Goal: Task Accomplishment & Management: Manage account settings

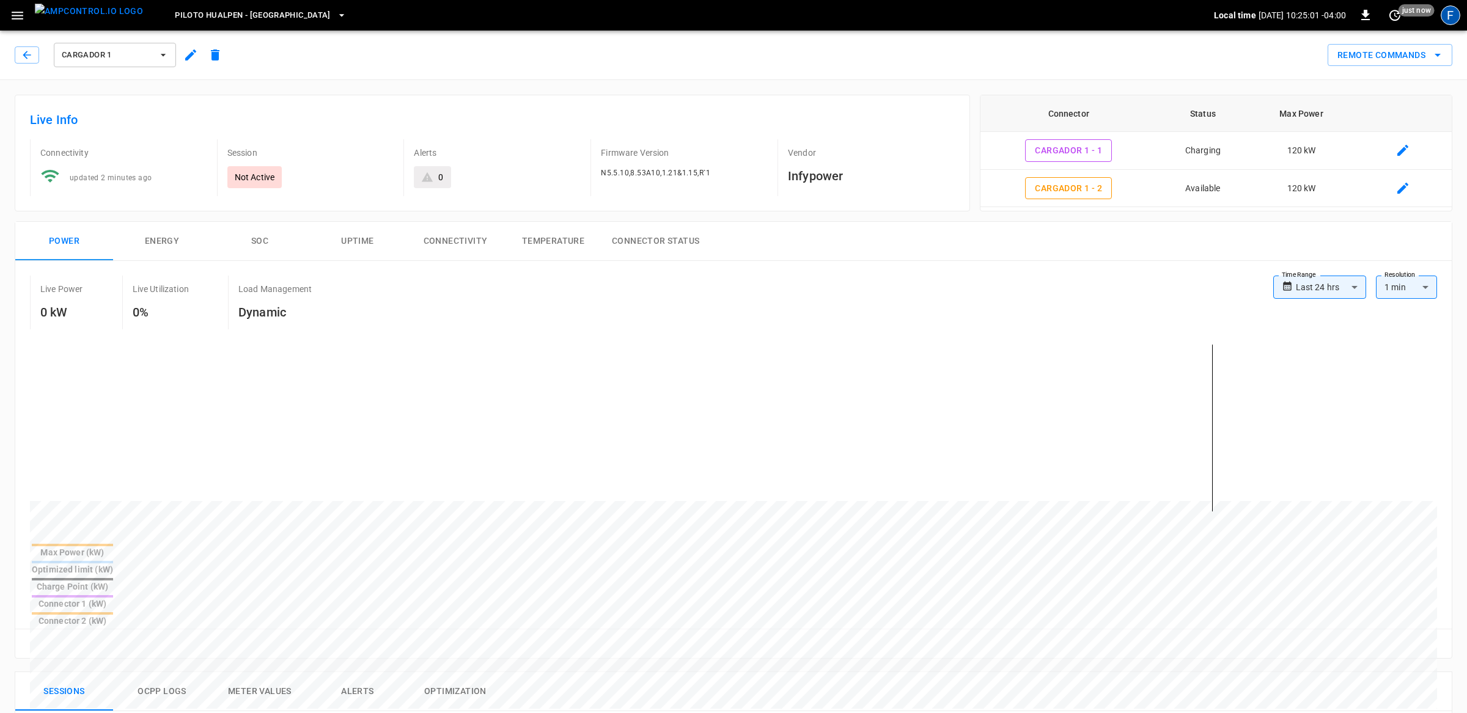
click at [1443, 13] on div "F" at bounding box center [1450, 15] width 20 height 20
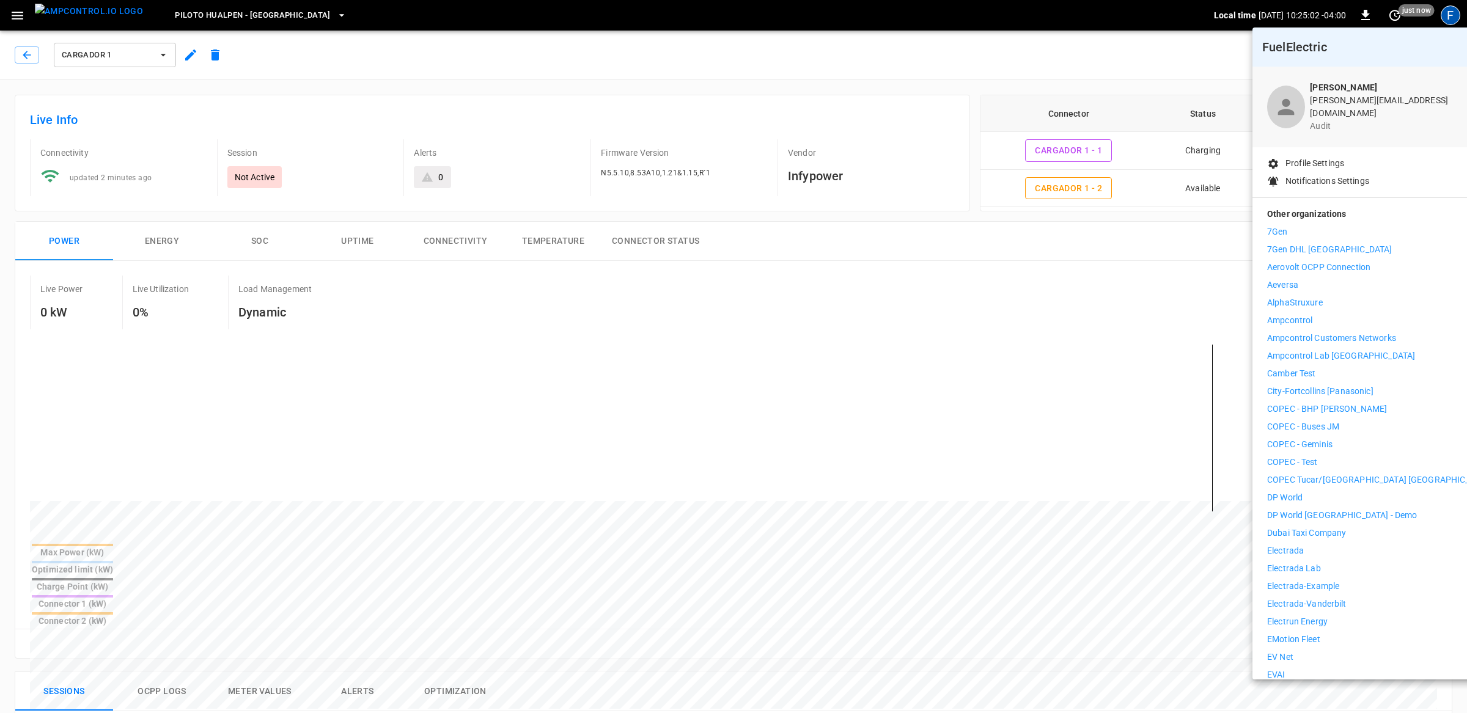
scroll to position [128, 0]
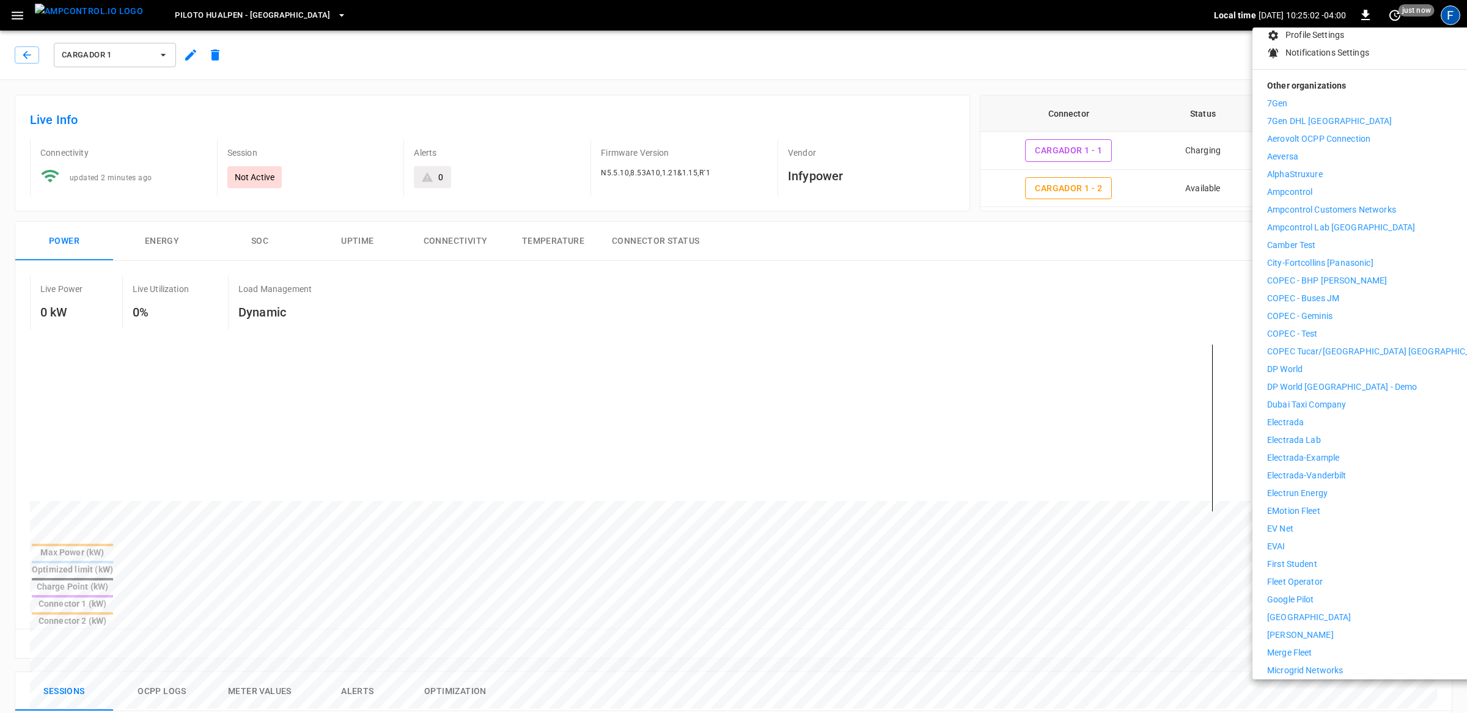
click at [1311, 434] on p "Electrada Lab" at bounding box center [1294, 440] width 54 height 13
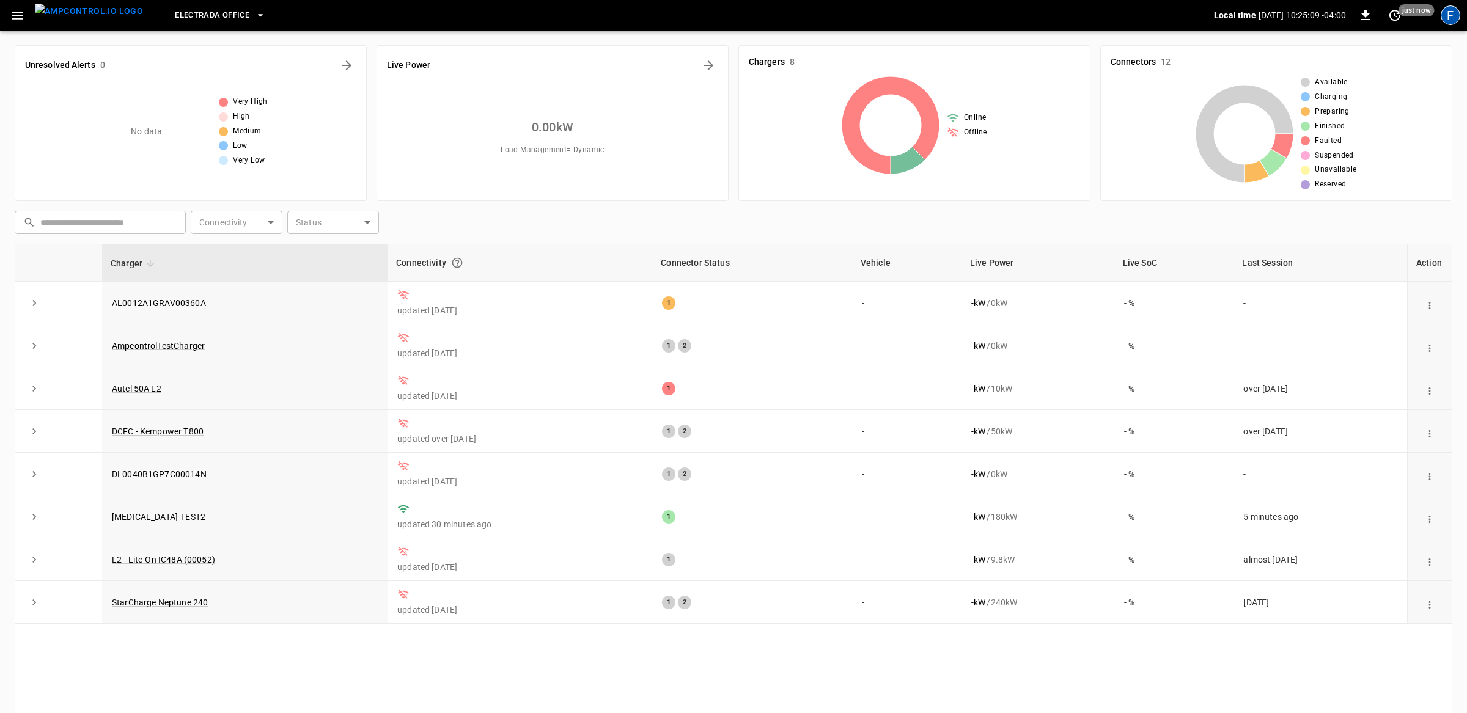
click at [1448, 13] on div "F" at bounding box center [1450, 15] width 20 height 20
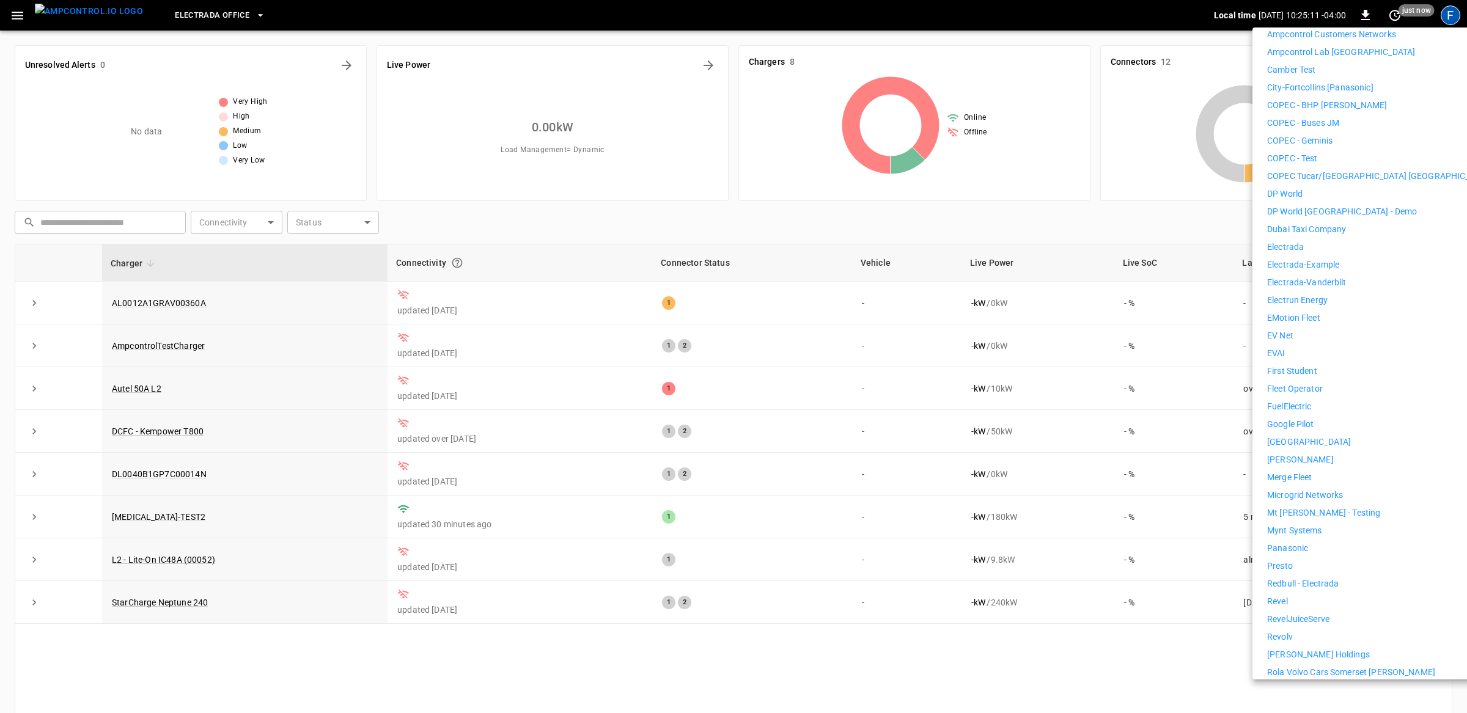
scroll to position [34, 0]
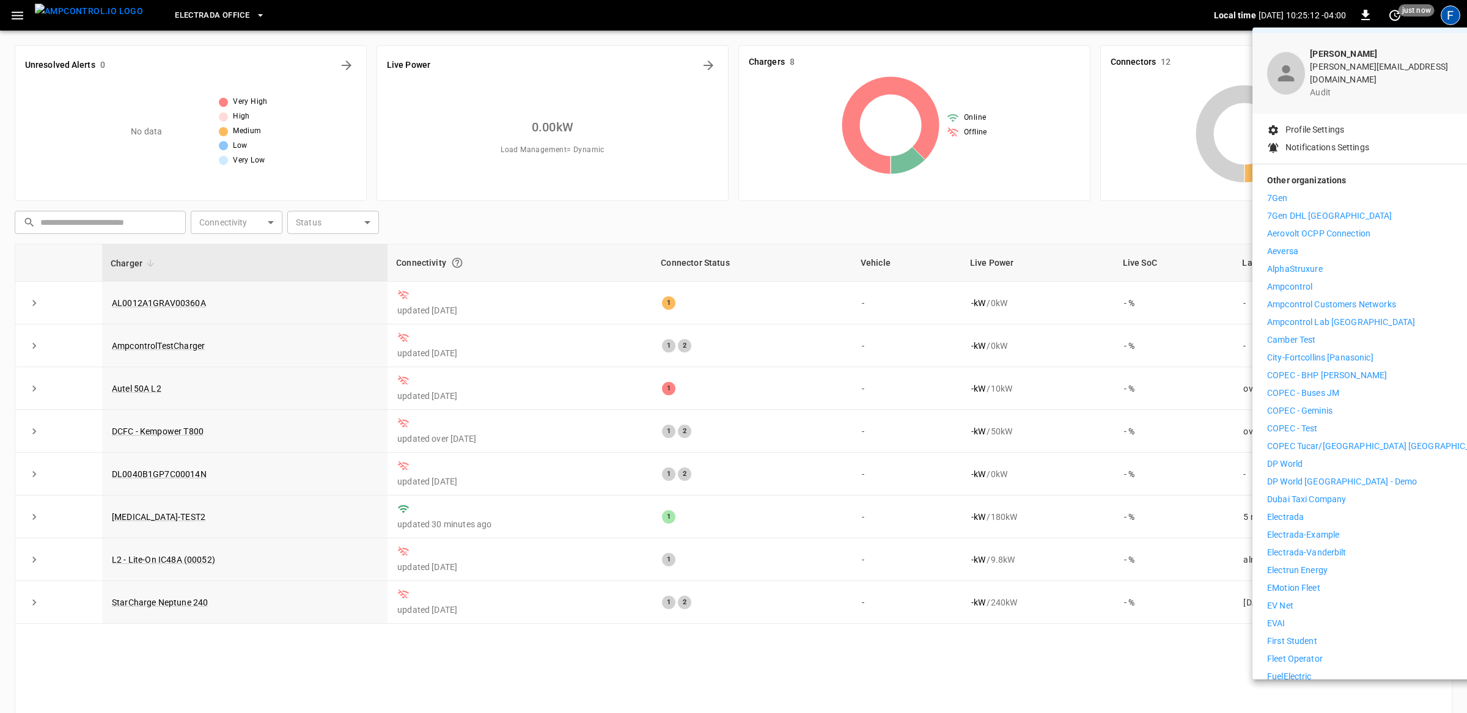
click at [1297, 280] on p "Ampcontrol" at bounding box center [1289, 286] width 45 height 13
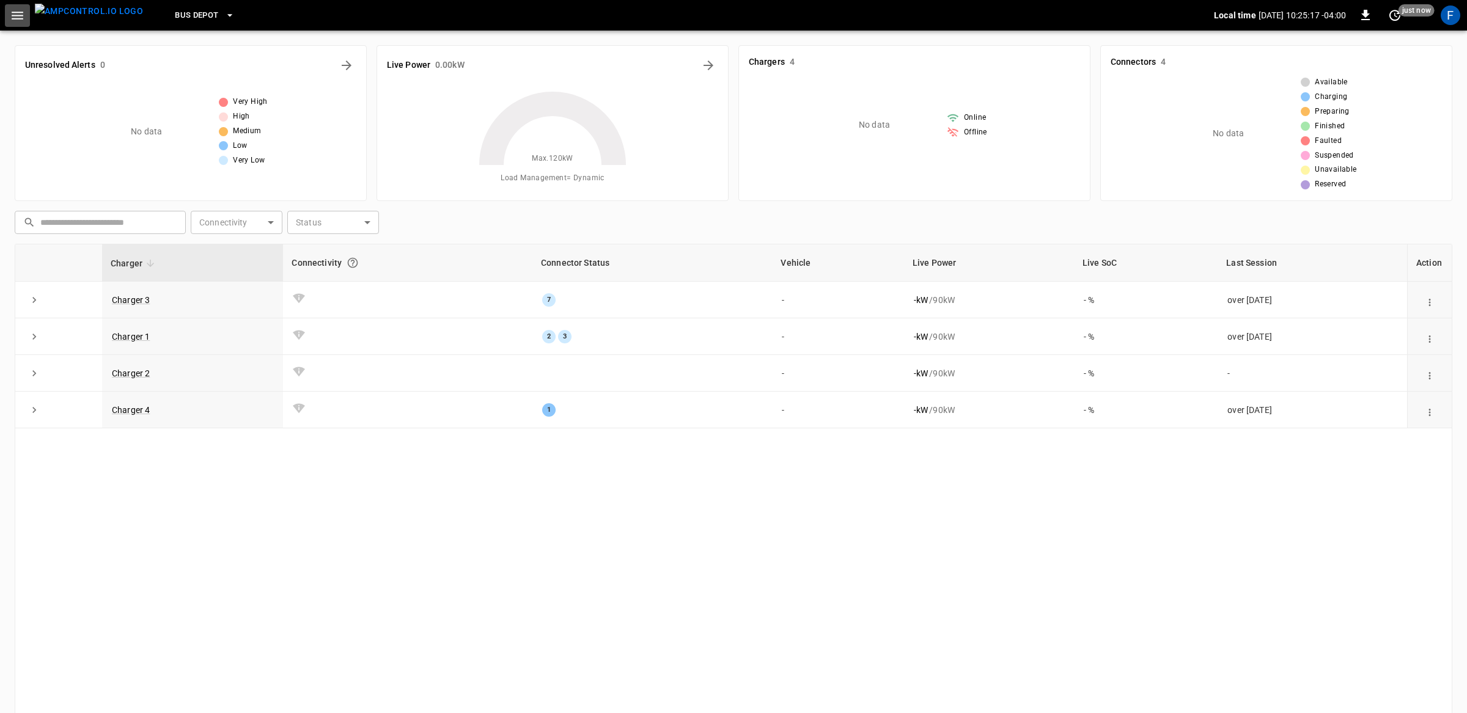
click at [20, 16] on icon "button" at bounding box center [17, 15] width 15 height 15
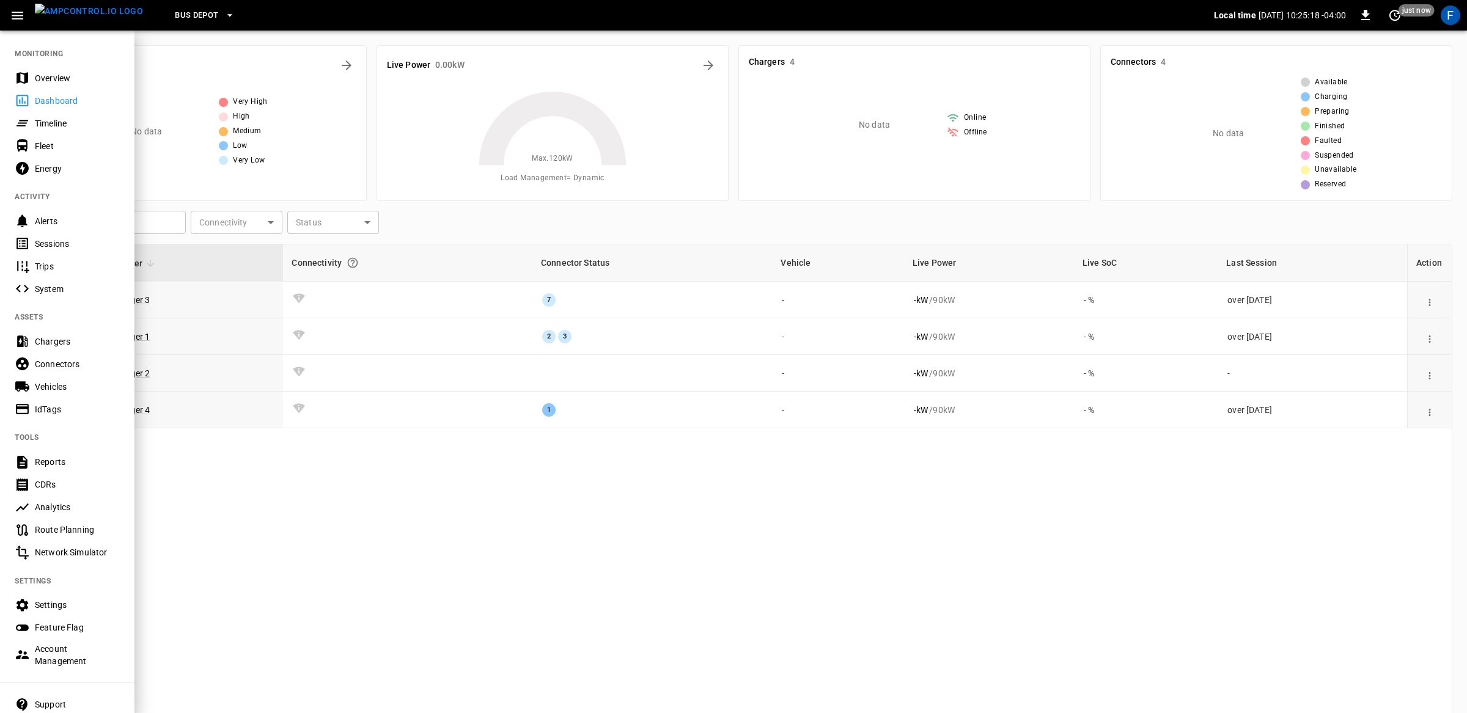
click at [64, 658] on div "Account Management" at bounding box center [77, 655] width 85 height 24
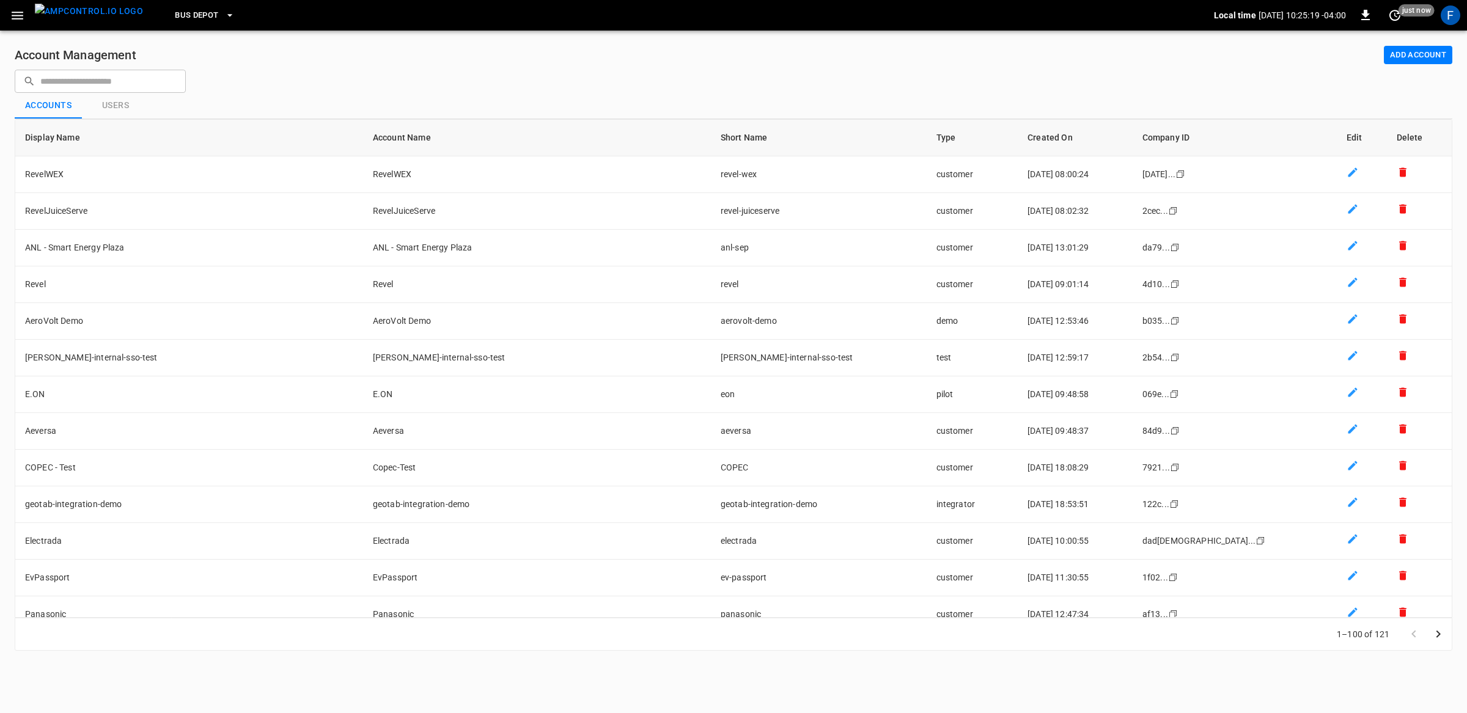
click at [143, 86] on input "text" at bounding box center [108, 81] width 137 height 23
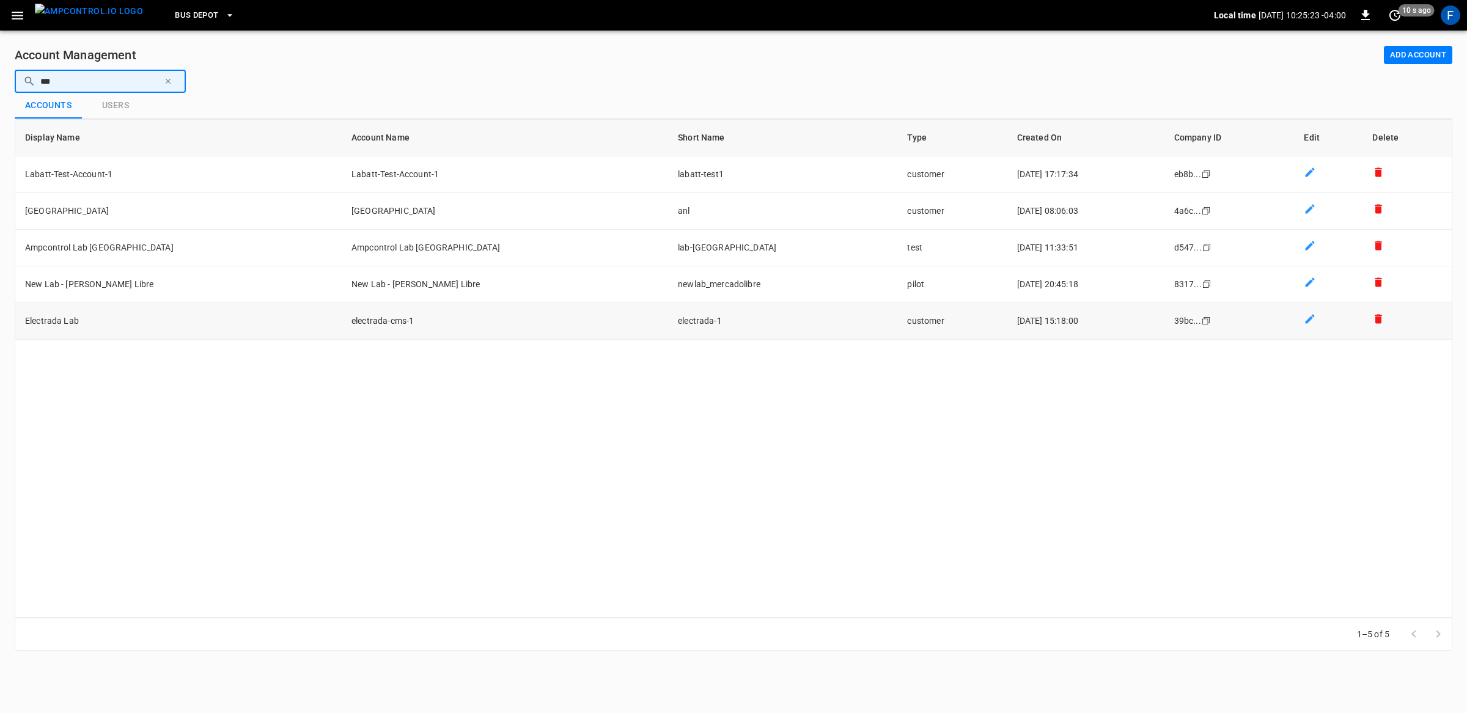
type input "***"
click at [135, 314] on td "Electrada Lab" at bounding box center [178, 321] width 326 height 37
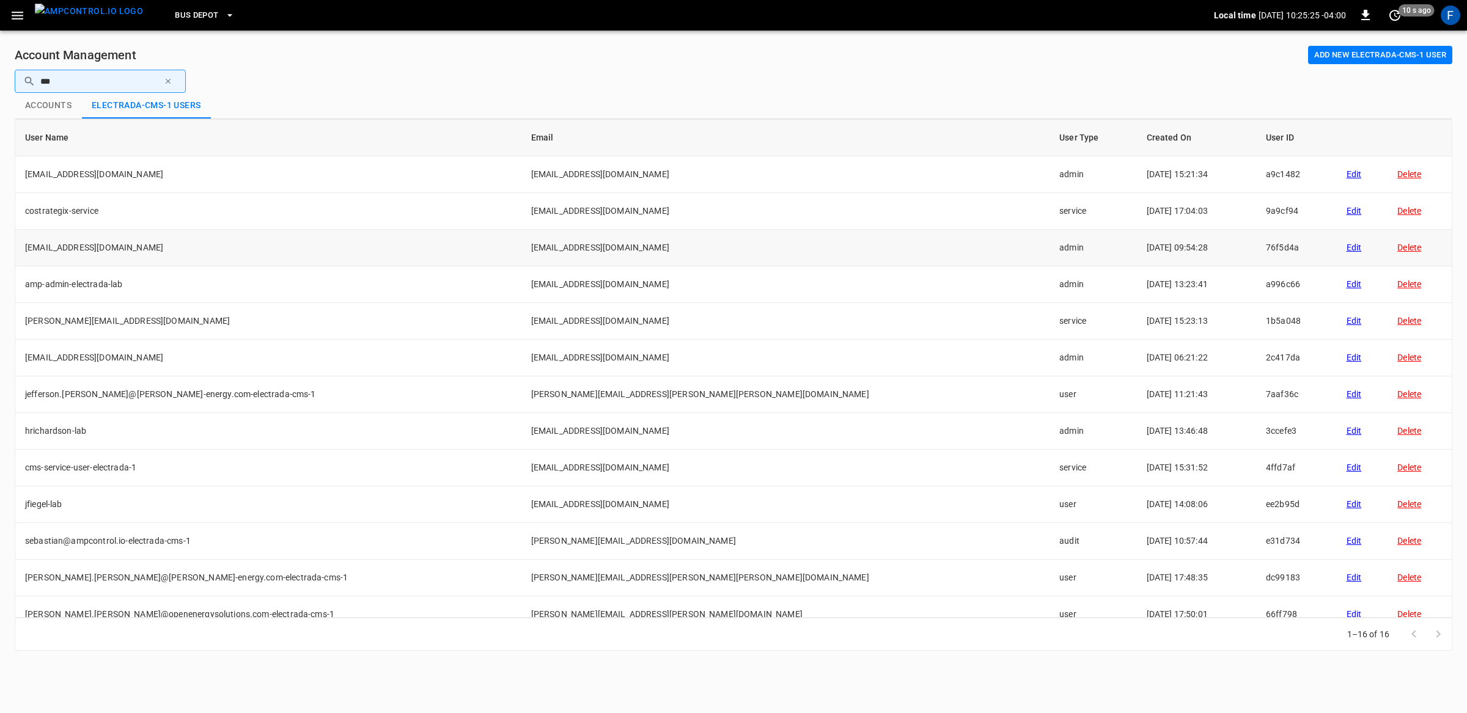
scroll to position [42, 0]
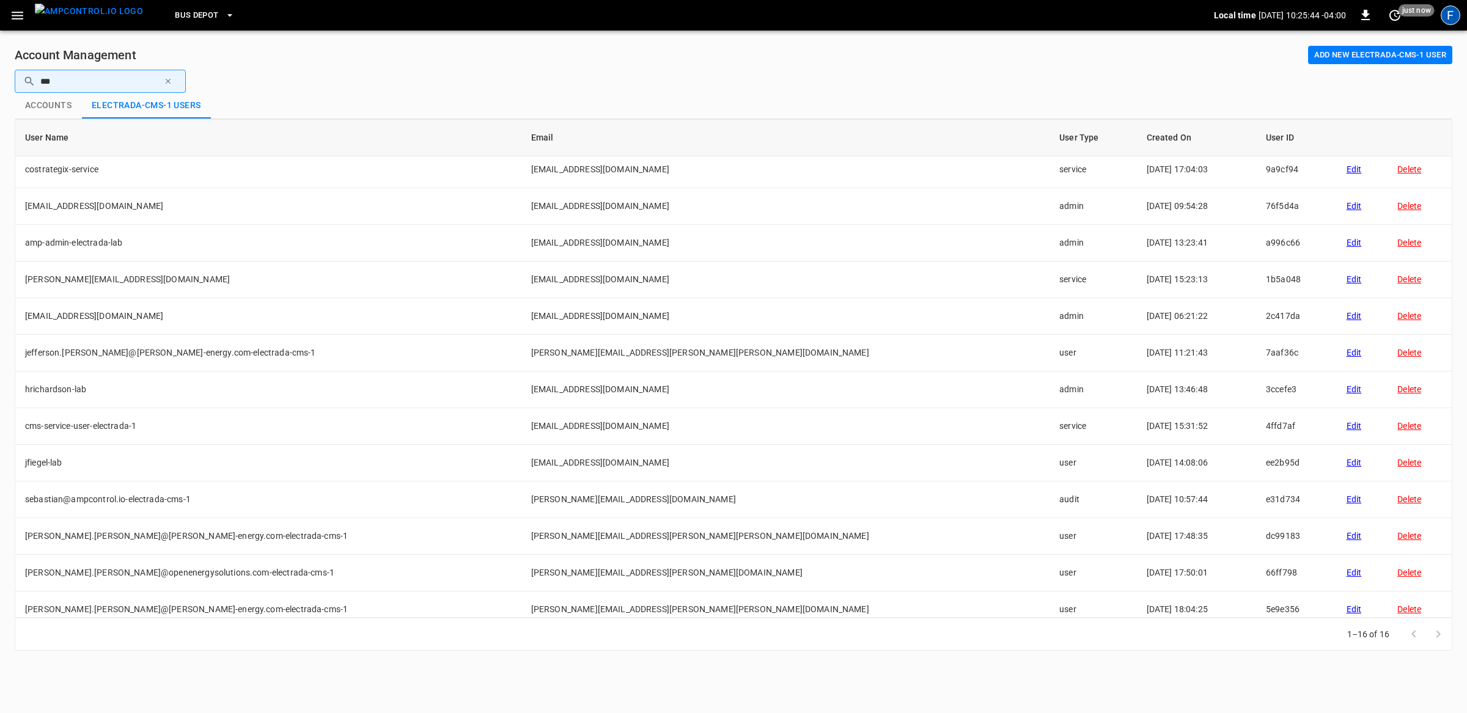
click at [1450, 19] on div "F" at bounding box center [1450, 15] width 20 height 20
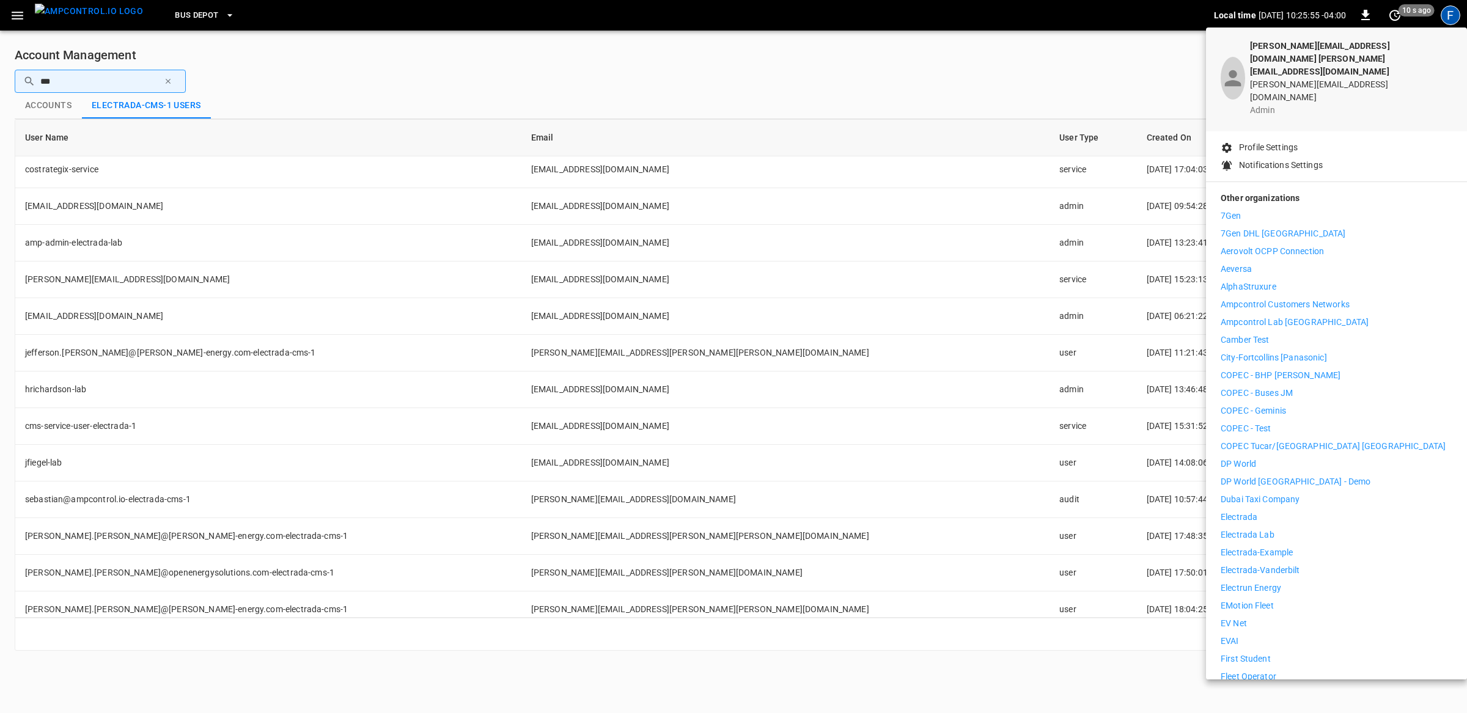
click at [1264, 529] on p "Electrada Lab" at bounding box center [1247, 535] width 54 height 13
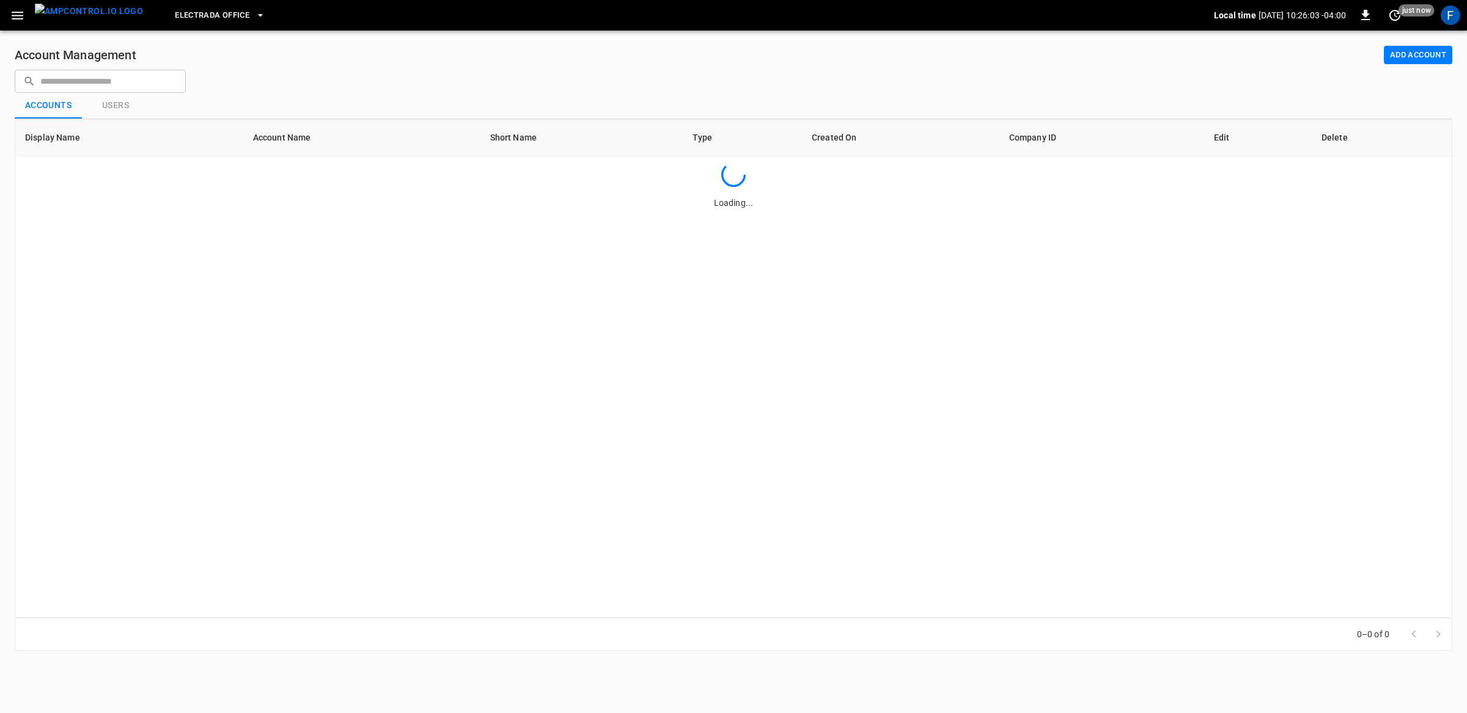
click at [98, 13] on img "menu" at bounding box center [89, 11] width 108 height 15
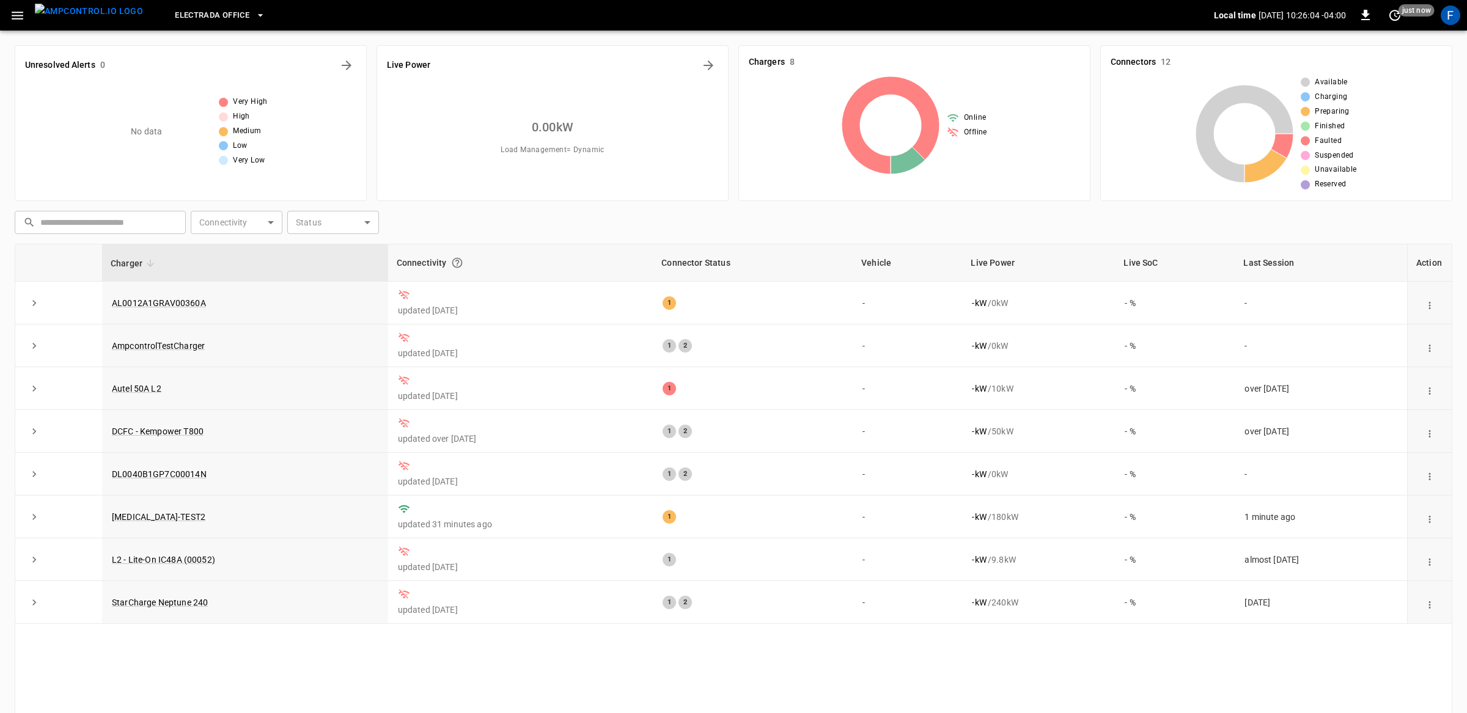
click at [12, 18] on icon "button" at bounding box center [18, 16] width 12 height 8
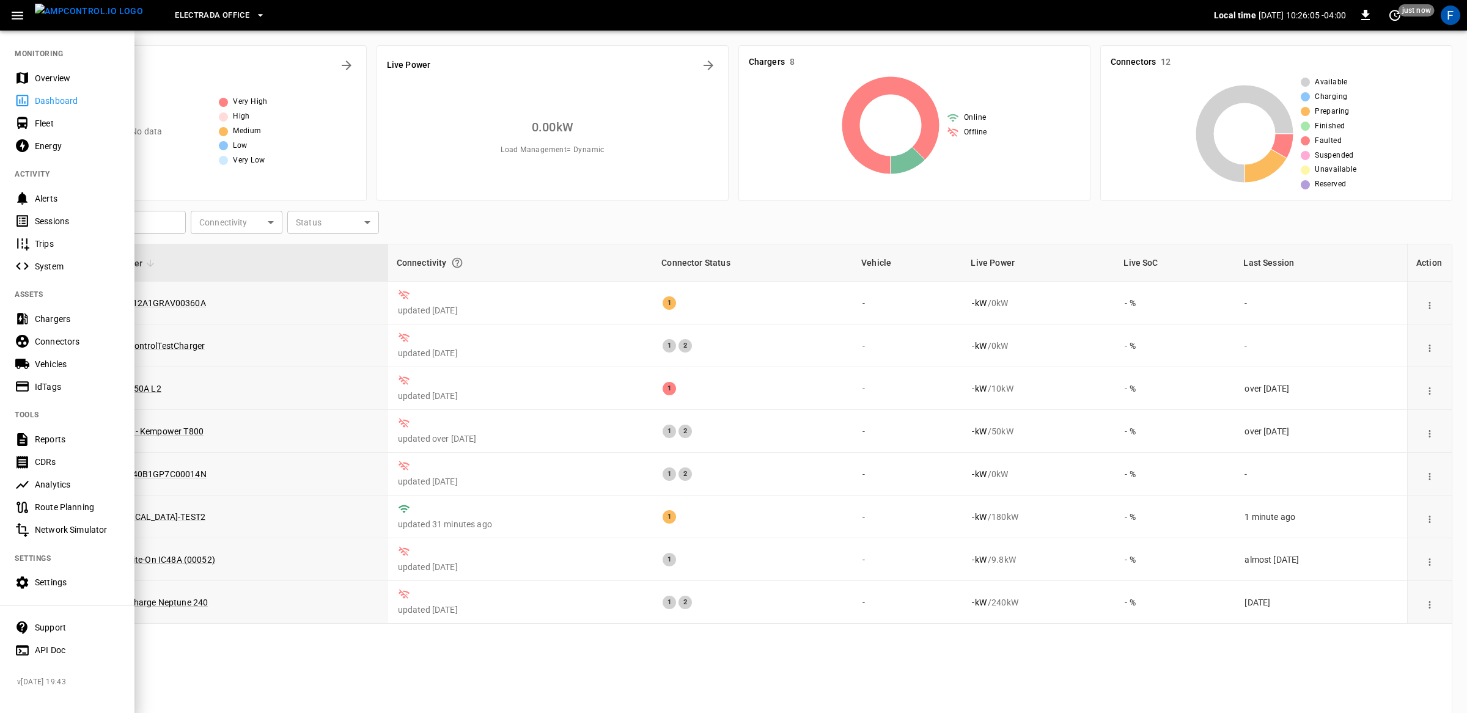
click at [60, 578] on div "Settings" at bounding box center [77, 582] width 85 height 12
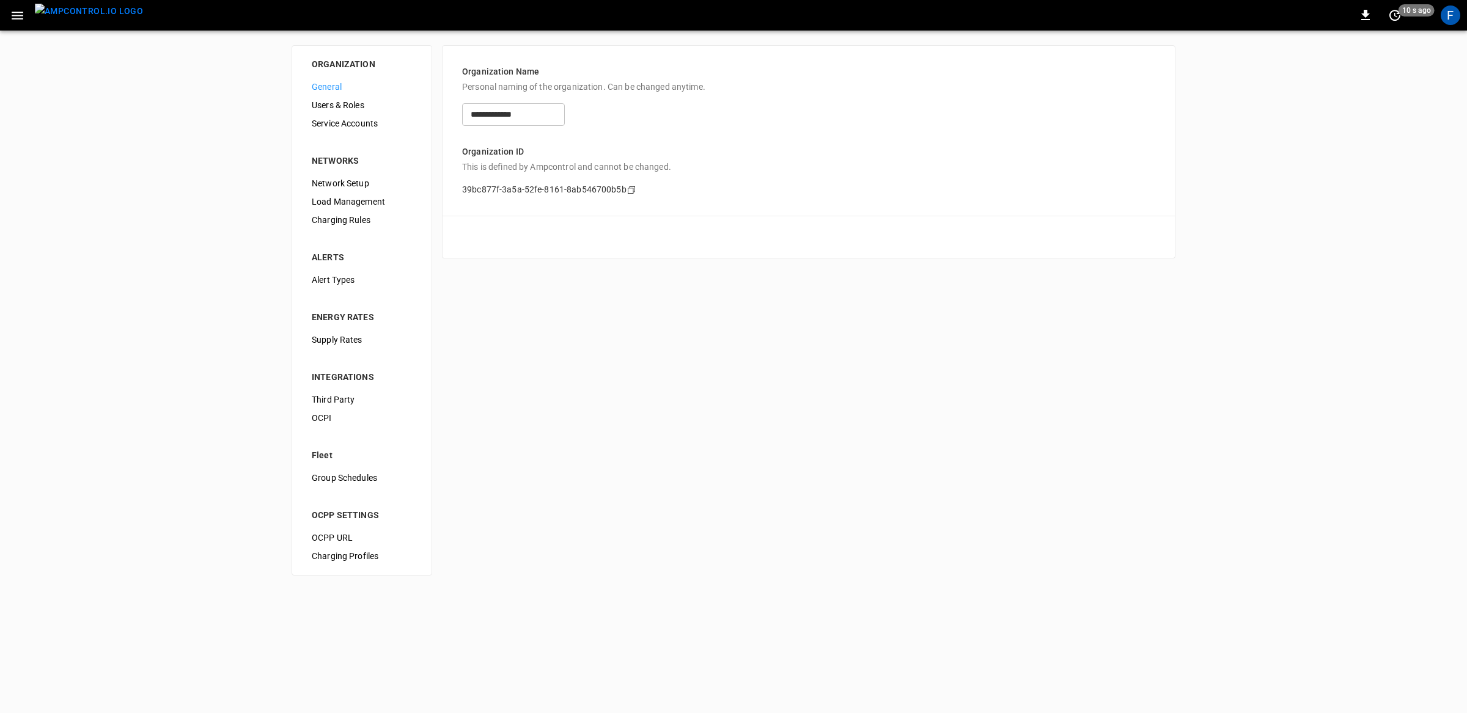
click at [323, 122] on span "Service Accounts" at bounding box center [362, 123] width 100 height 13
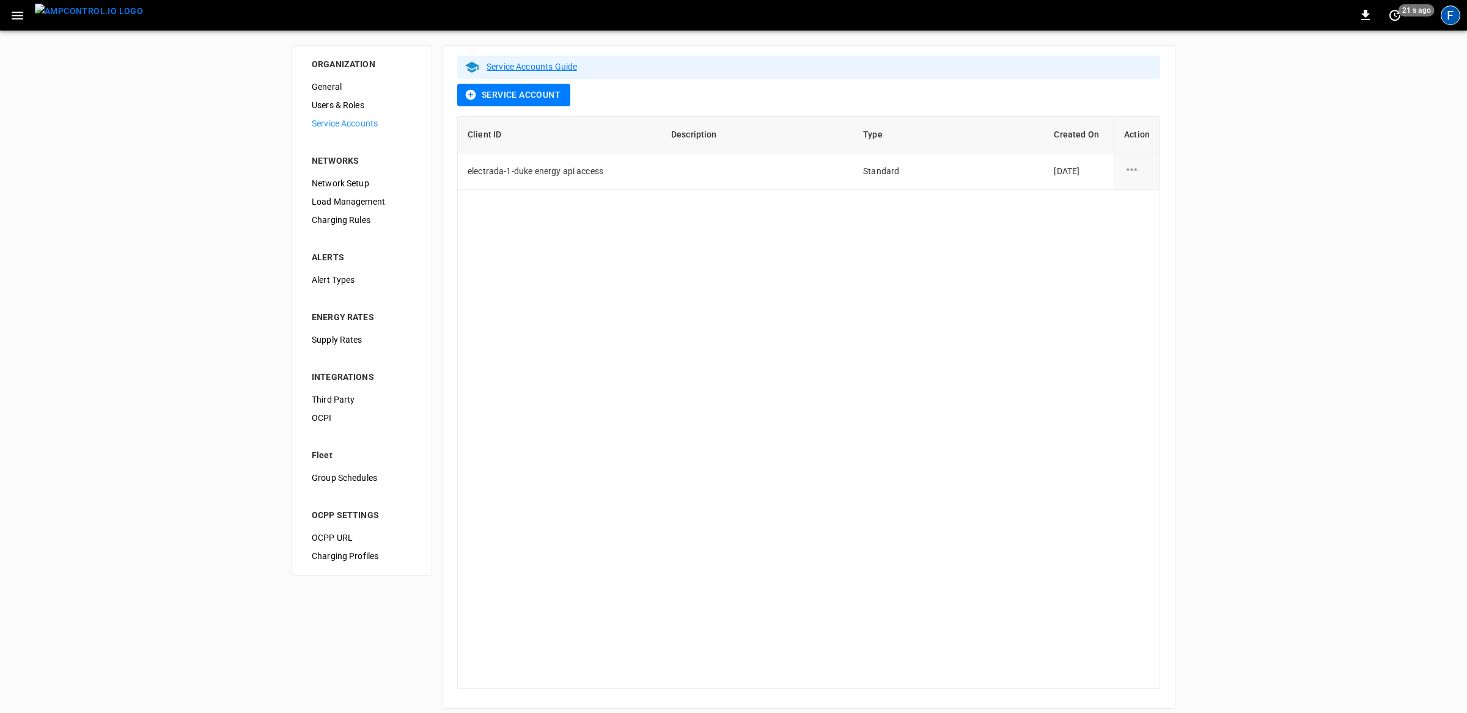
click at [1454, 16] on div "F" at bounding box center [1450, 15] width 20 height 20
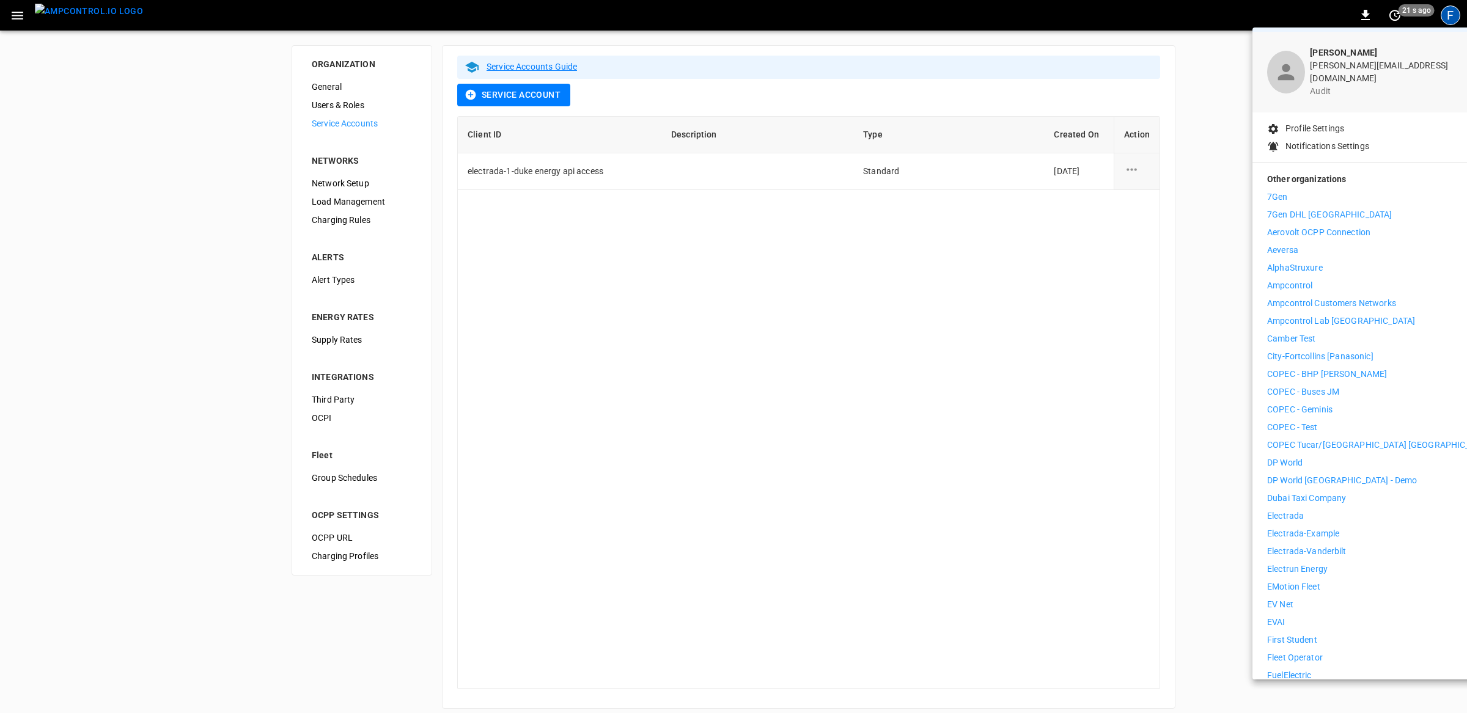
scroll to position [51, 0]
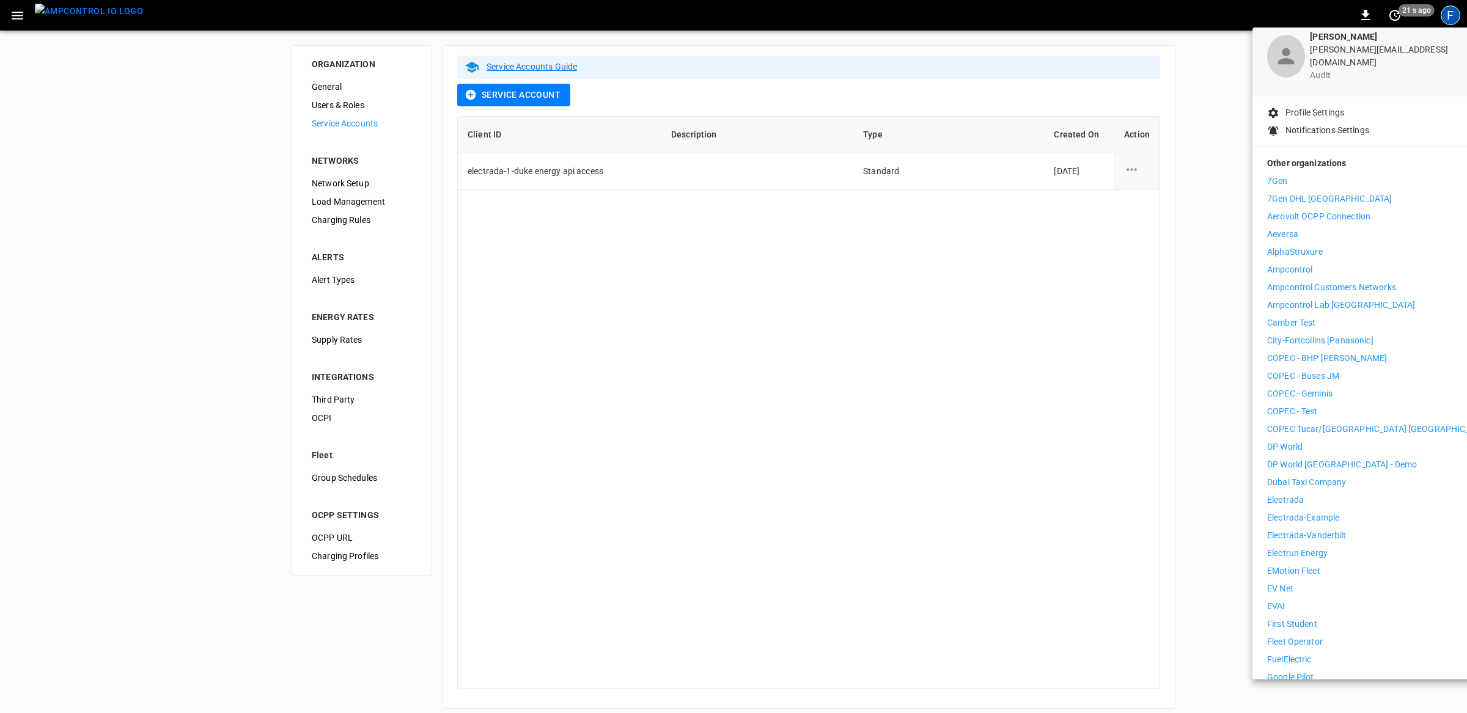
click at [1294, 618] on p "First Student" at bounding box center [1292, 624] width 50 height 13
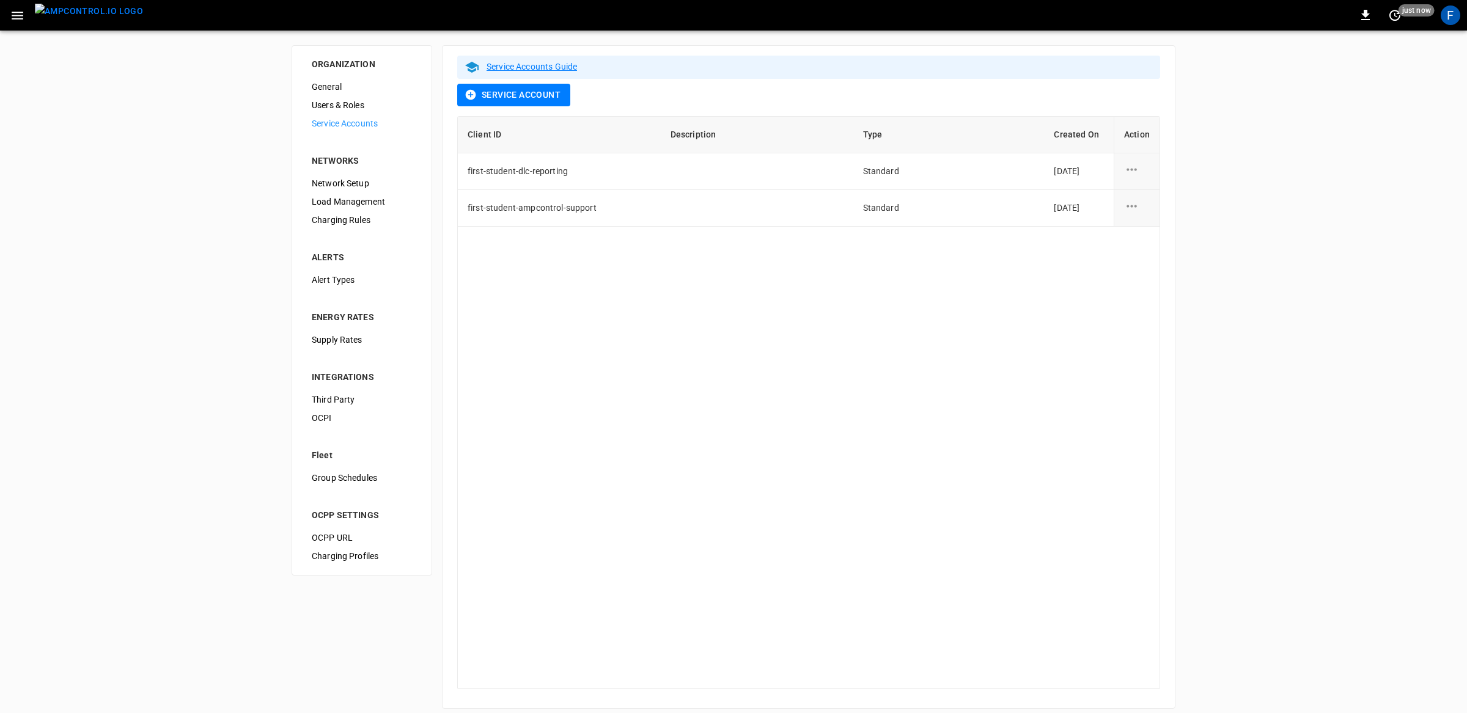
click at [99, 15] on img "menu" at bounding box center [89, 11] width 108 height 15
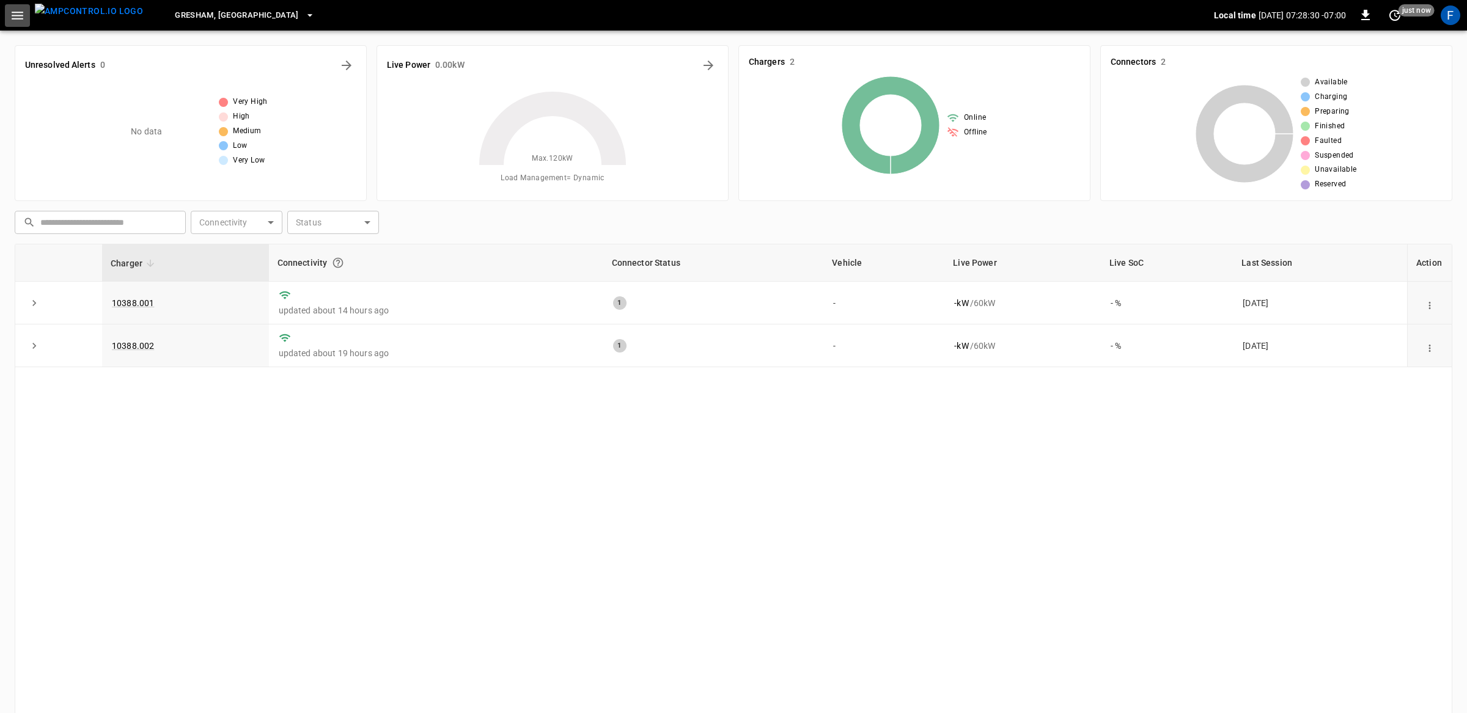
click at [18, 17] on icon "button" at bounding box center [17, 15] width 15 height 15
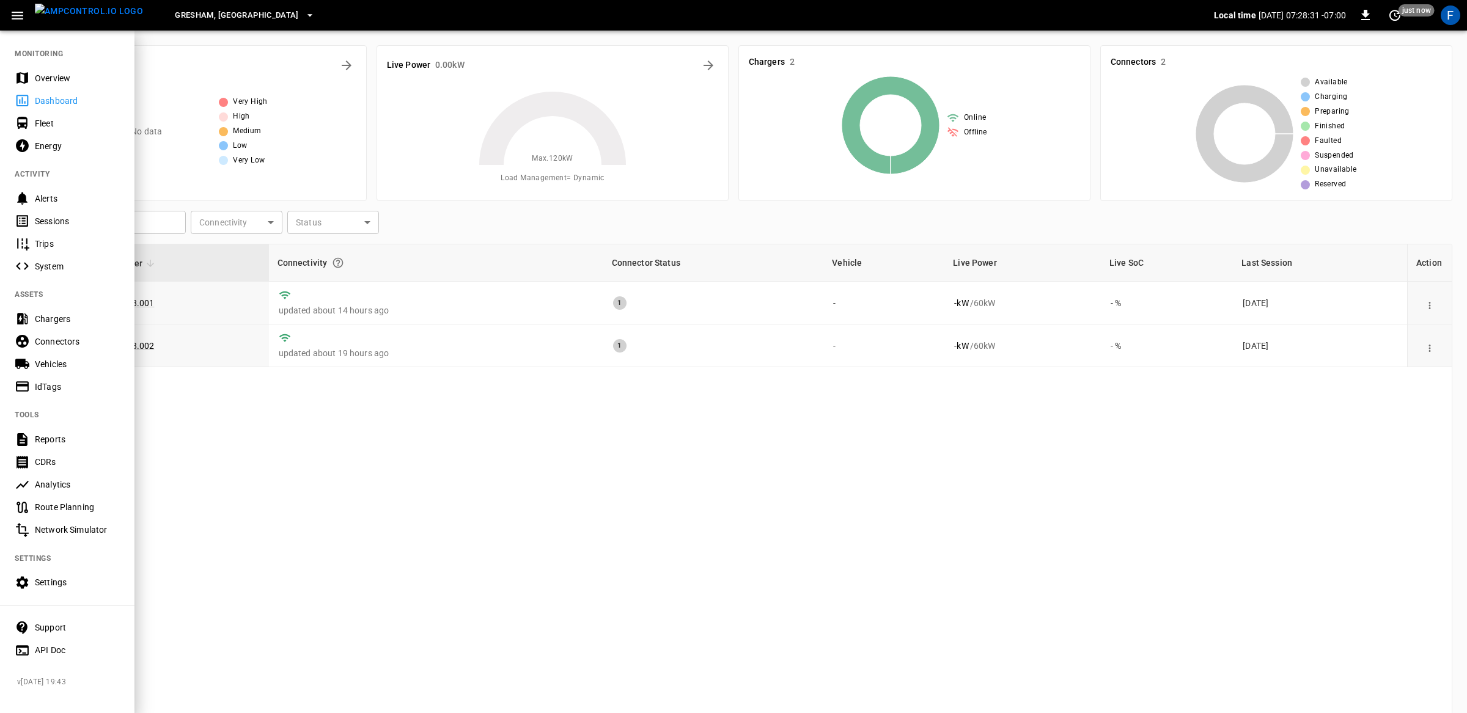
click at [51, 76] on div "Overview" at bounding box center [77, 78] width 85 height 12
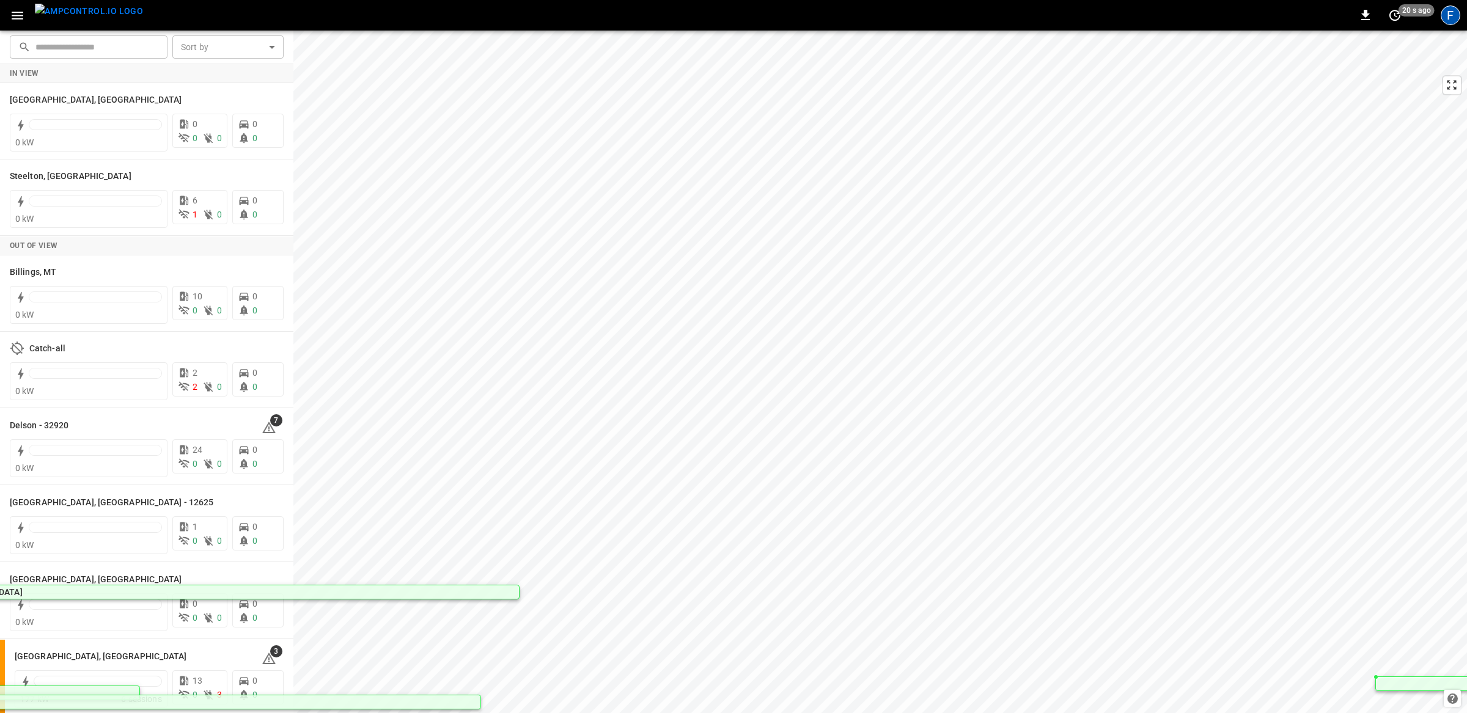
click at [1459, 16] on div "F" at bounding box center [1450, 15] width 20 height 20
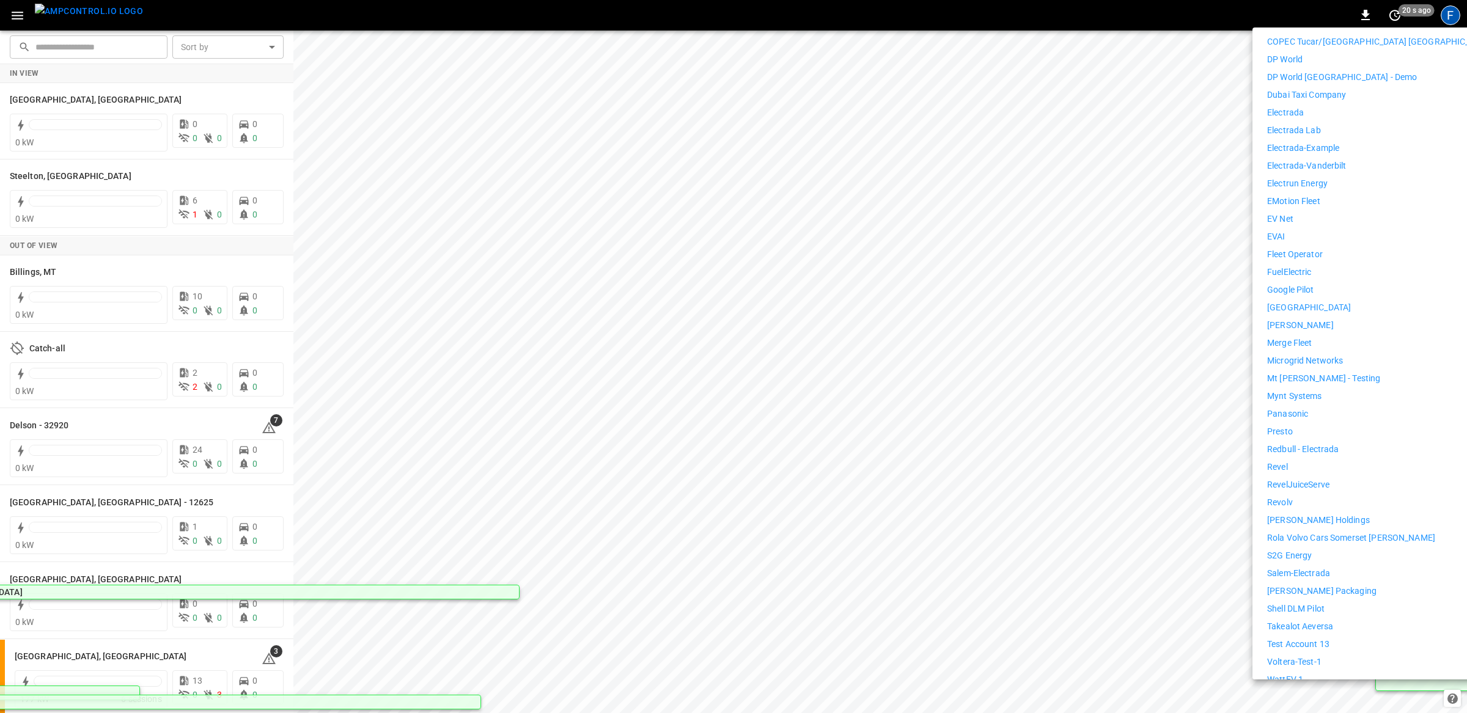
scroll to position [496, 0]
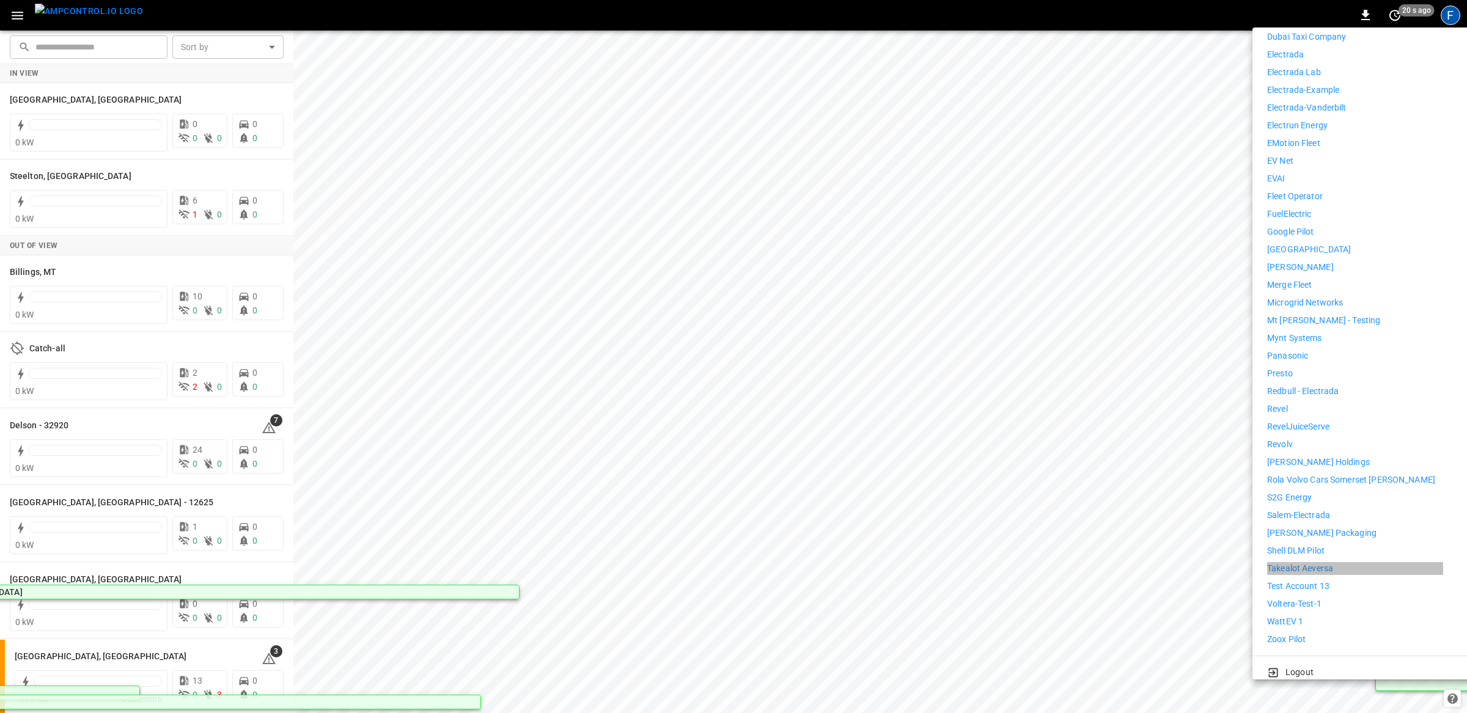
click at [1291, 562] on p "Takealot Aeversa" at bounding box center [1300, 568] width 66 height 13
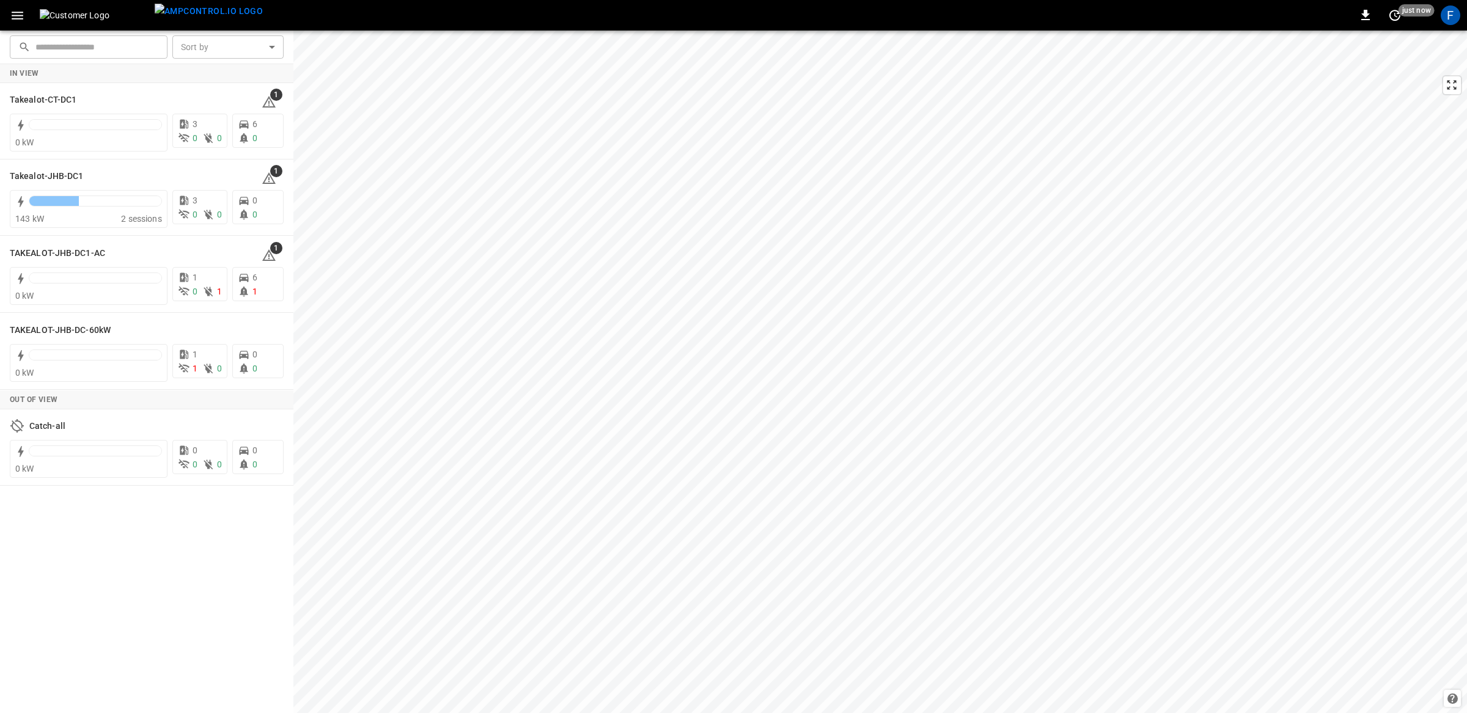
click at [1448, 18] on div "F" at bounding box center [1450, 15] width 20 height 20
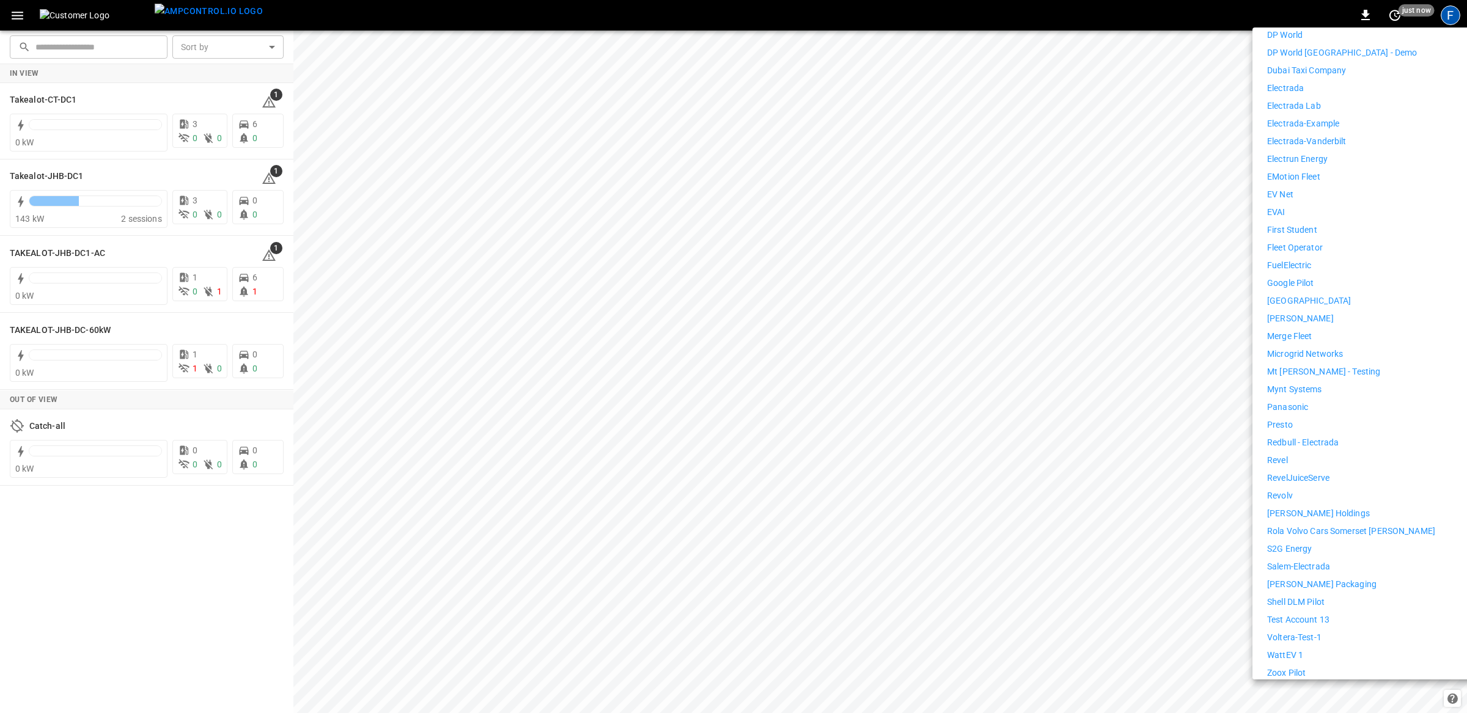
scroll to position [480, 0]
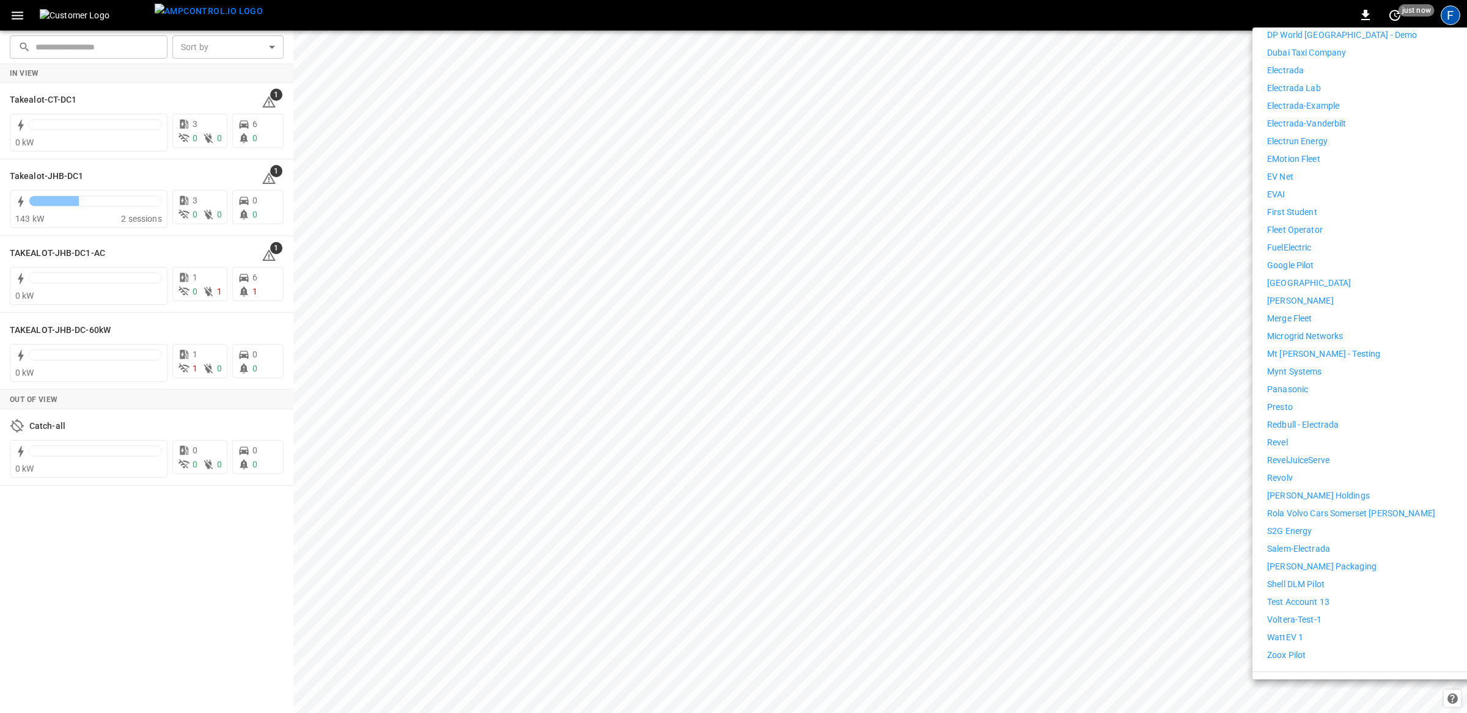
click at [1340, 507] on p "Rola Volvo Cars Somerset [PERSON_NAME]" at bounding box center [1351, 513] width 168 height 13
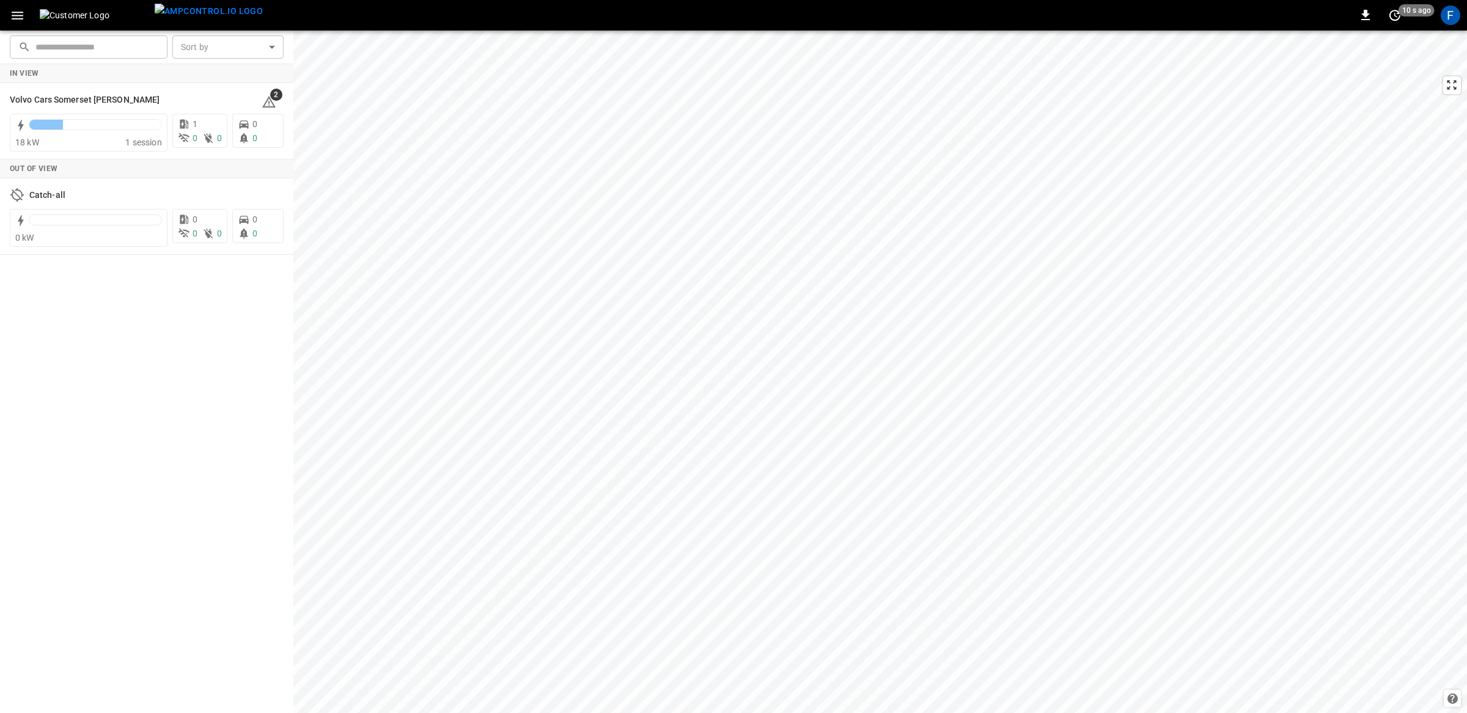
click at [11, 16] on icon "button" at bounding box center [17, 15] width 15 height 15
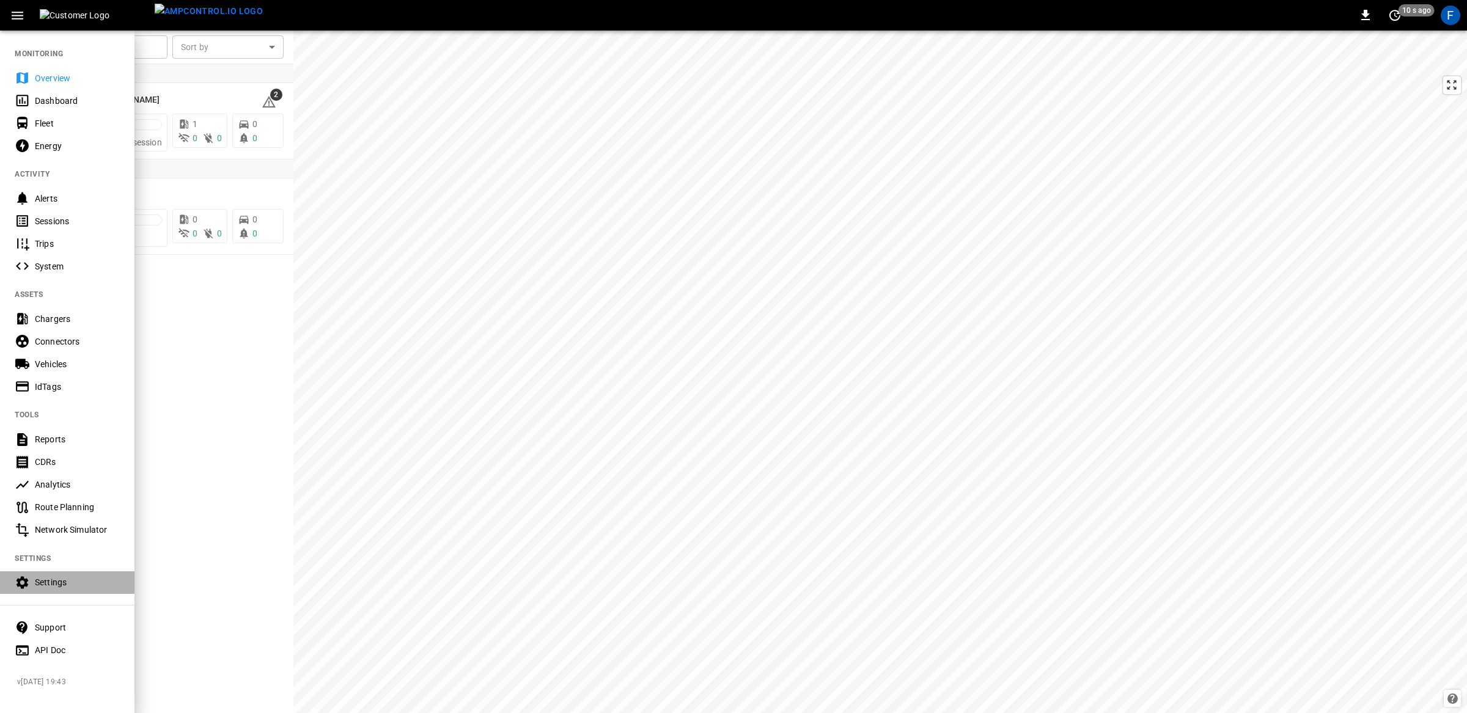
click at [54, 585] on div "Settings" at bounding box center [77, 582] width 85 height 12
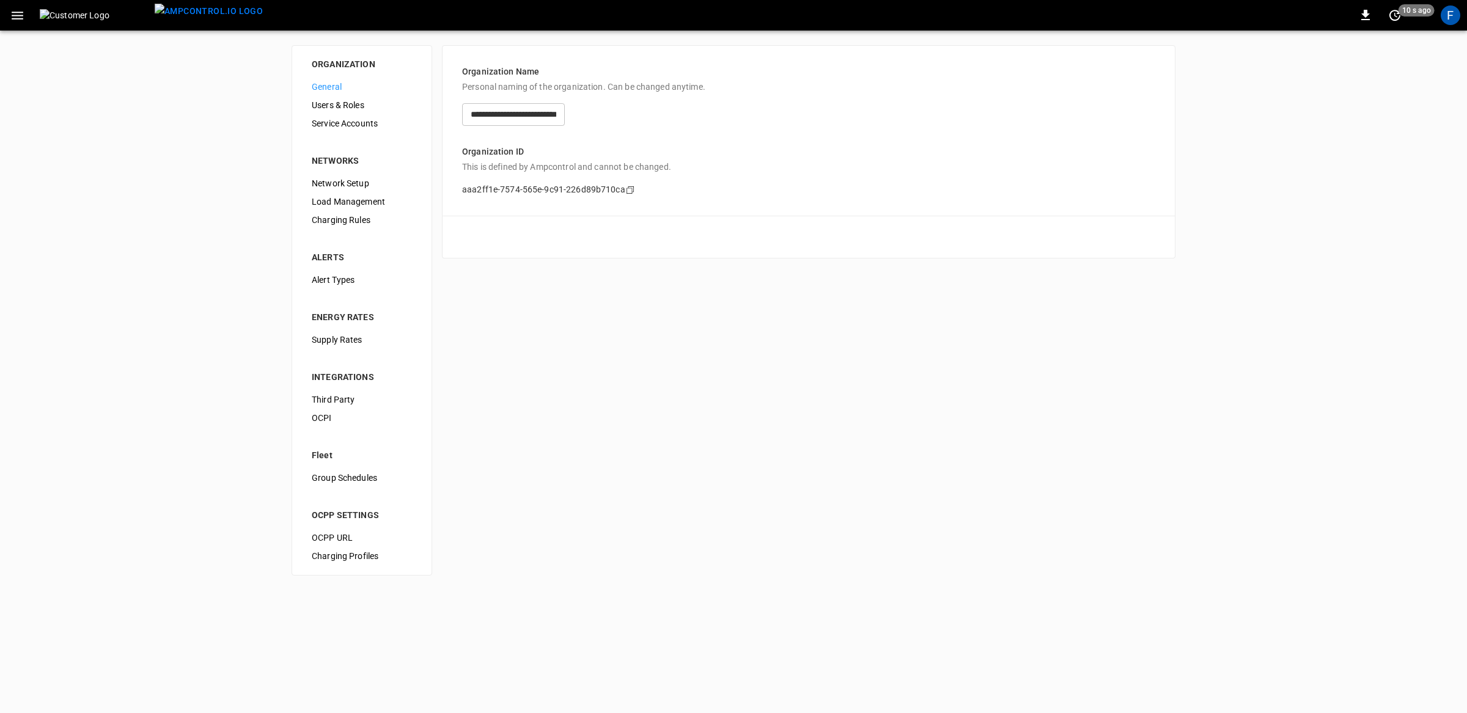
click at [340, 100] on span "Users & Roles" at bounding box center [362, 105] width 100 height 13
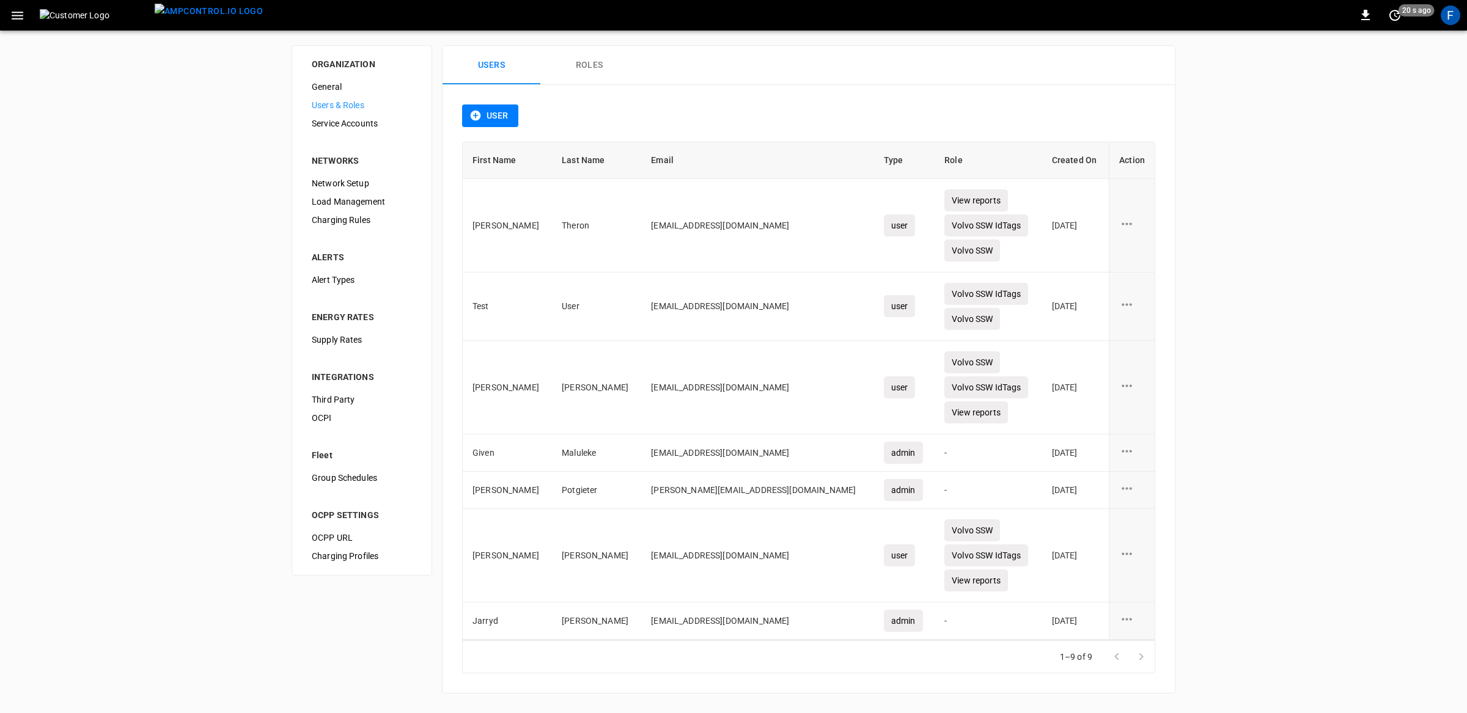
click at [82, 18] on img at bounding box center [95, 15] width 110 height 12
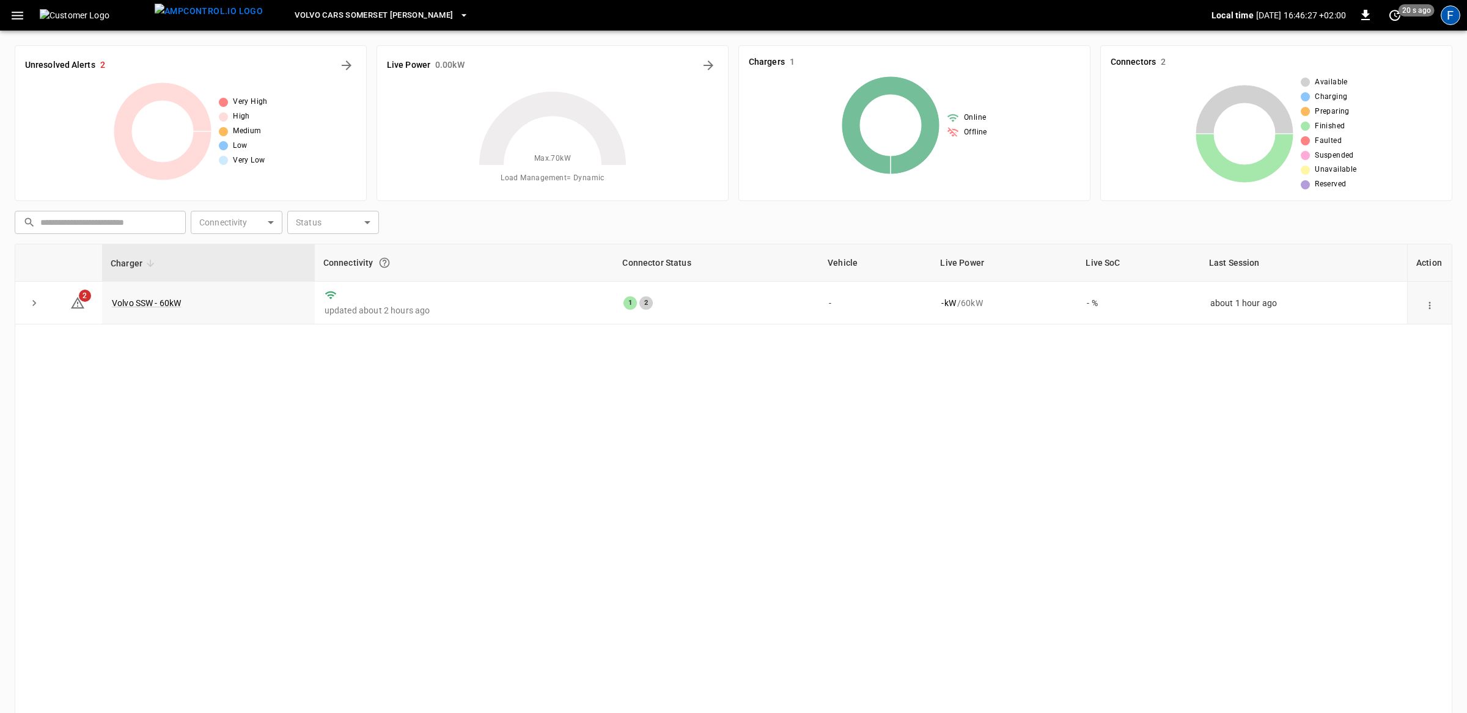
click at [1449, 19] on div "F" at bounding box center [1450, 15] width 20 height 20
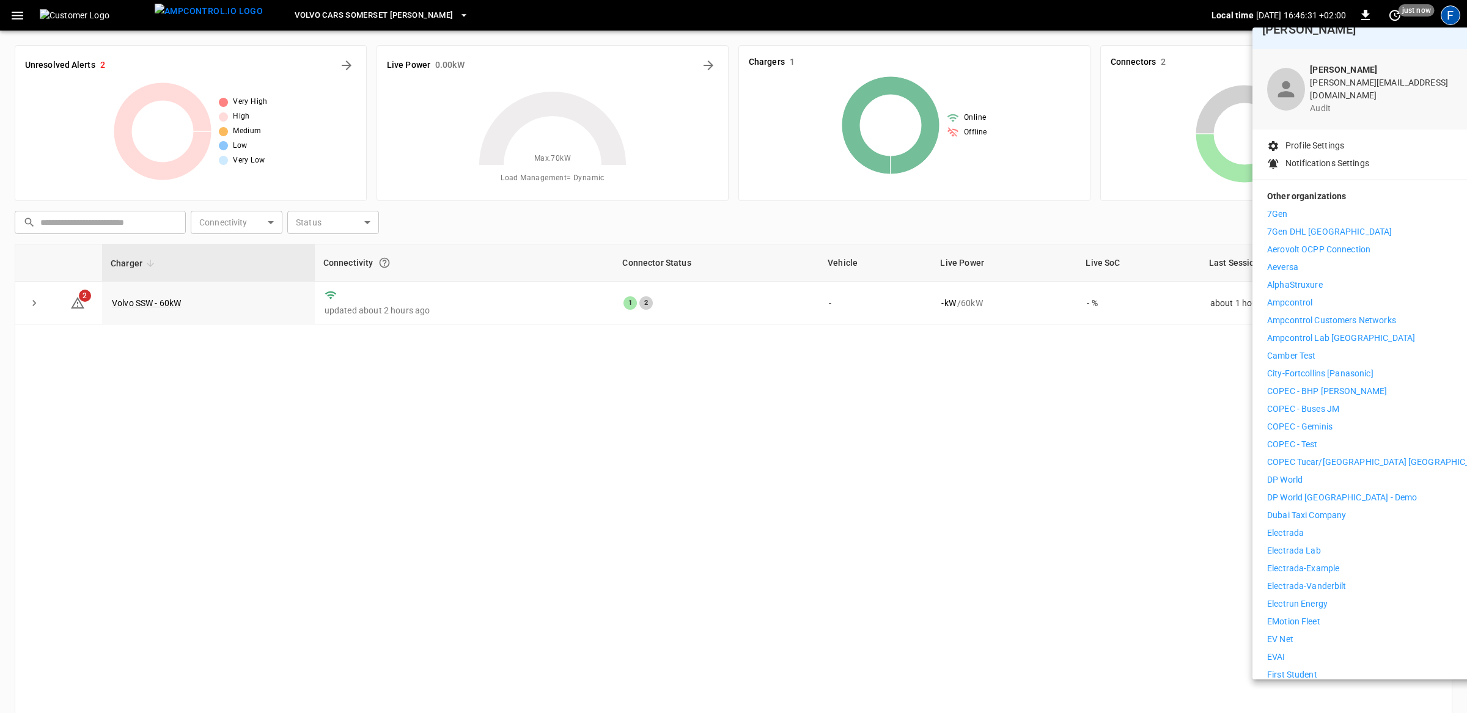
scroll to position [43, 0]
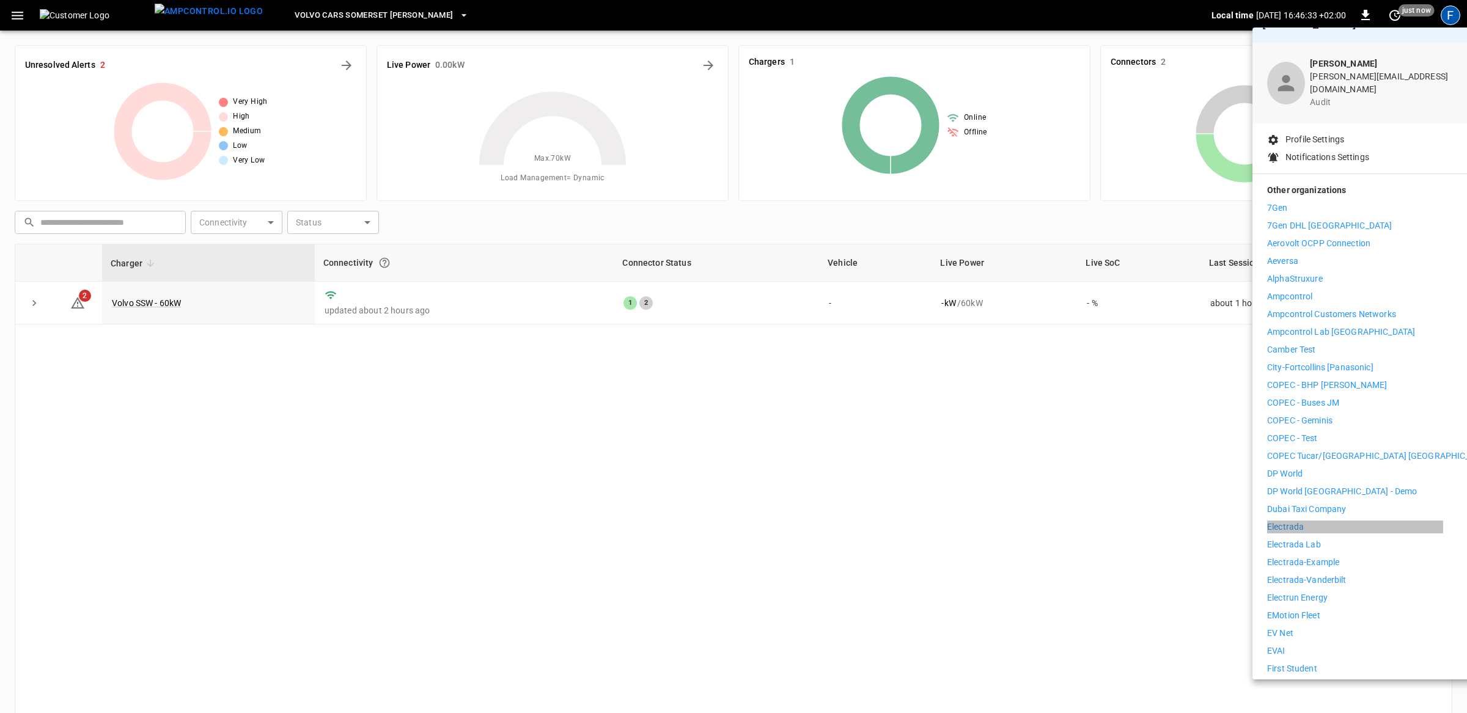
click at [1292, 521] on p "Electrada" at bounding box center [1285, 527] width 37 height 13
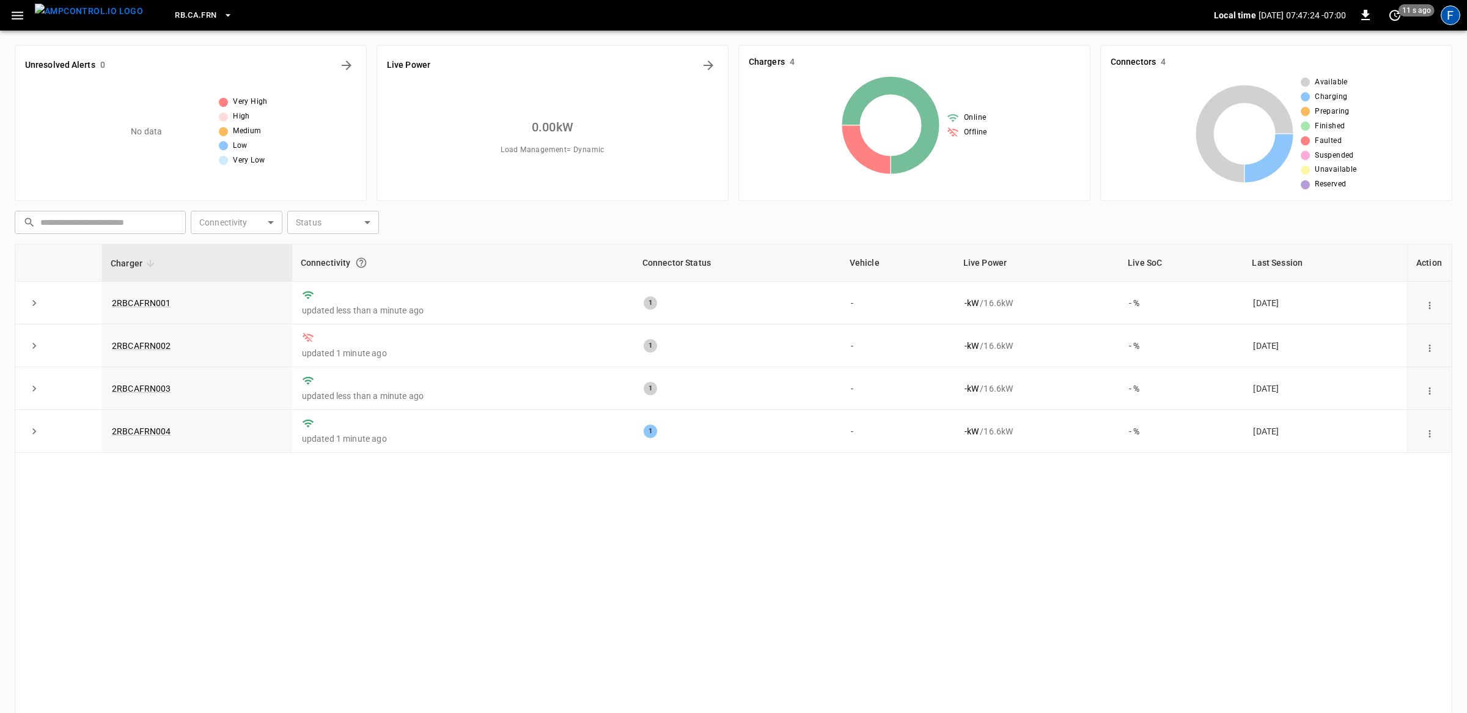
click at [1456, 14] on div "F" at bounding box center [1450, 15] width 20 height 20
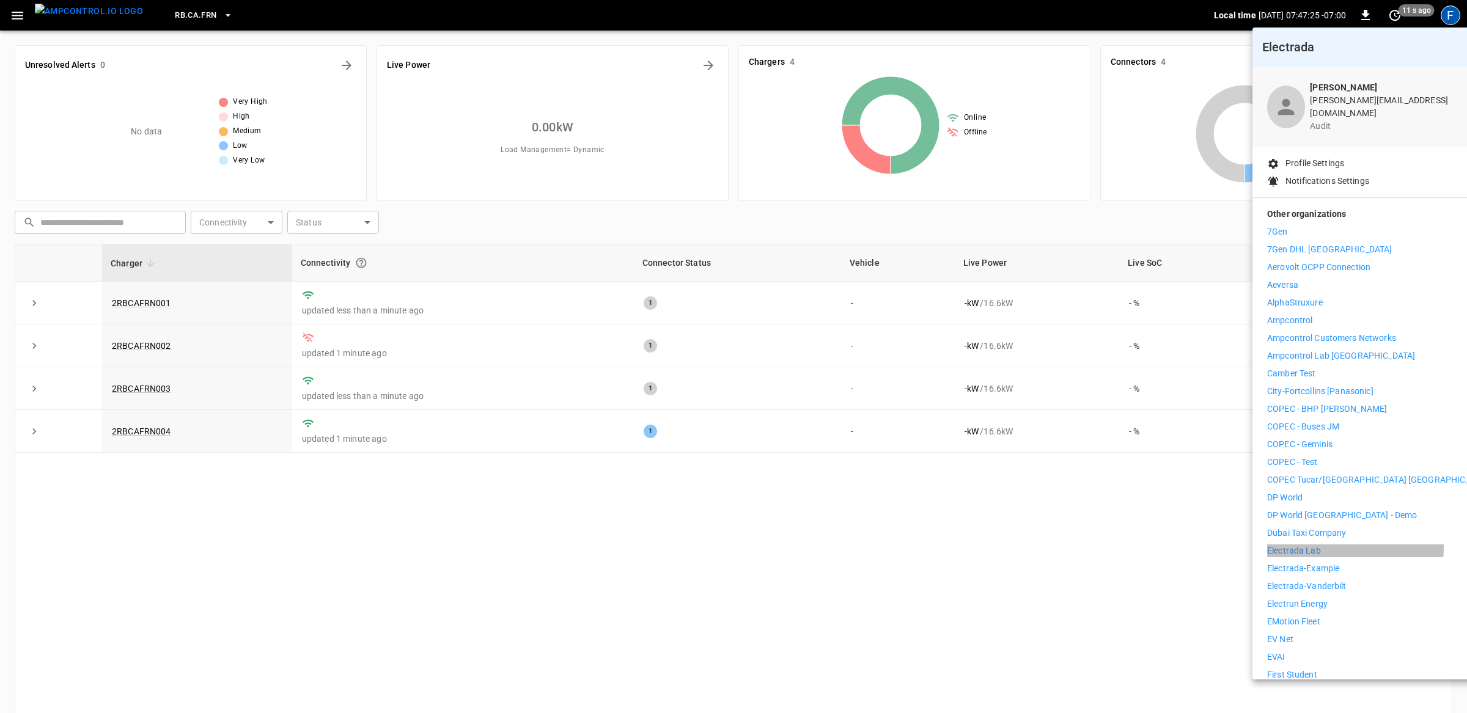
click at [1320, 544] on li "Electrada Lab" at bounding box center [1379, 550] width 225 height 13
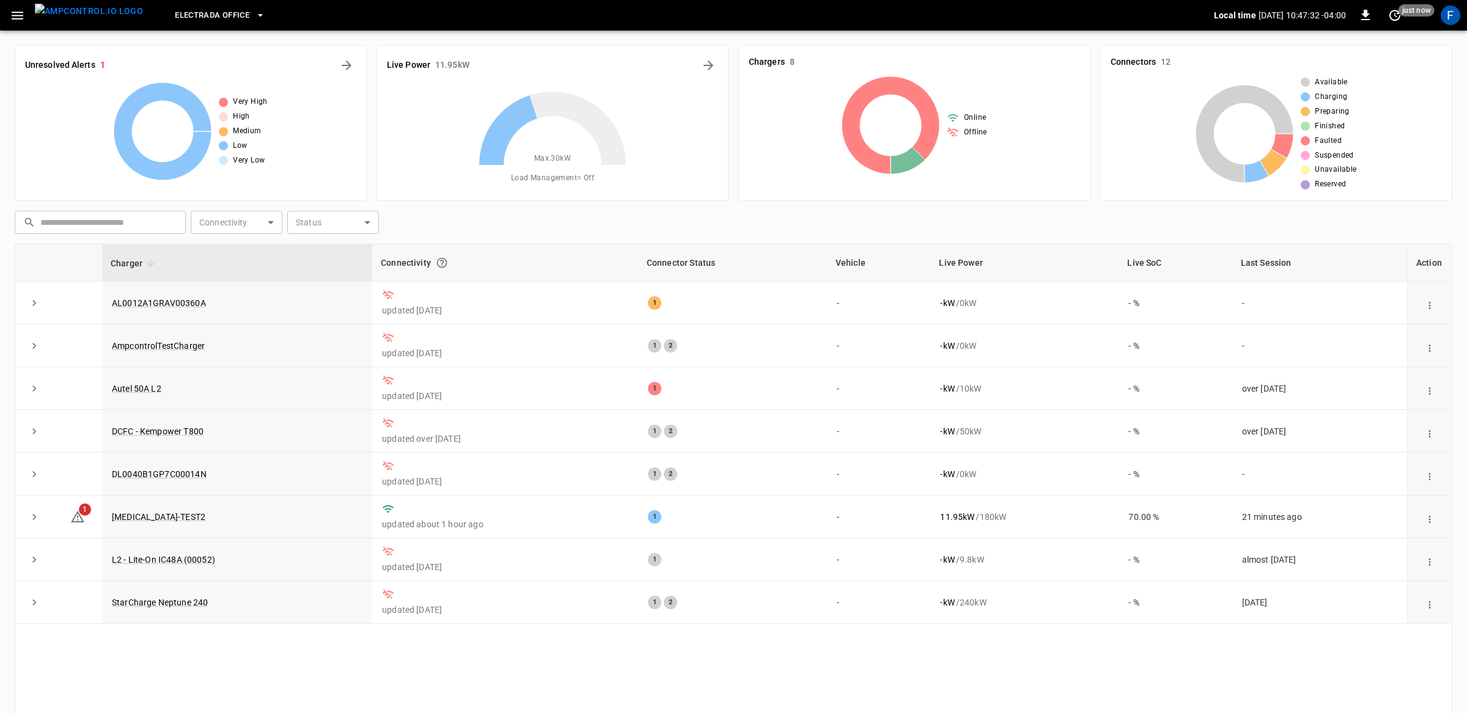
click at [18, 13] on icon "button" at bounding box center [17, 15] width 15 height 15
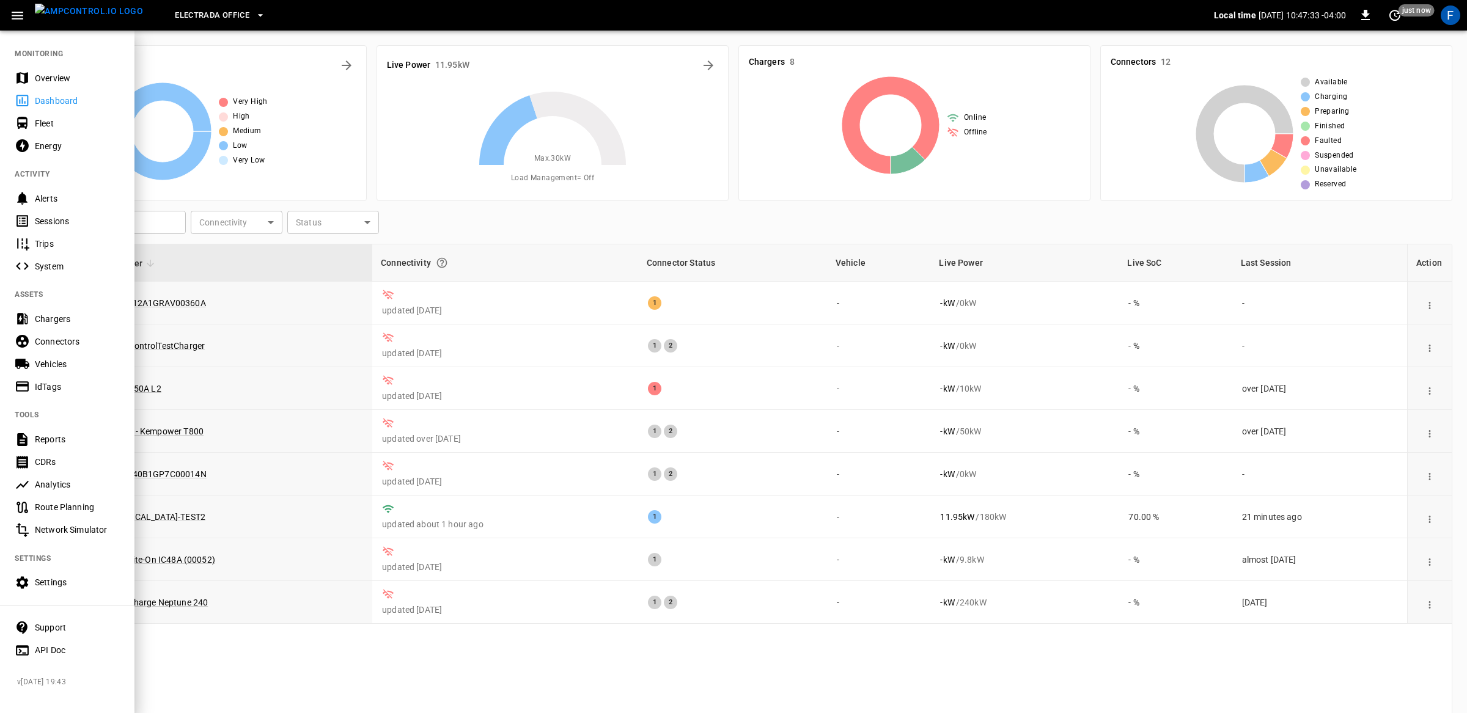
click at [63, 582] on div "Settings" at bounding box center [77, 582] width 85 height 12
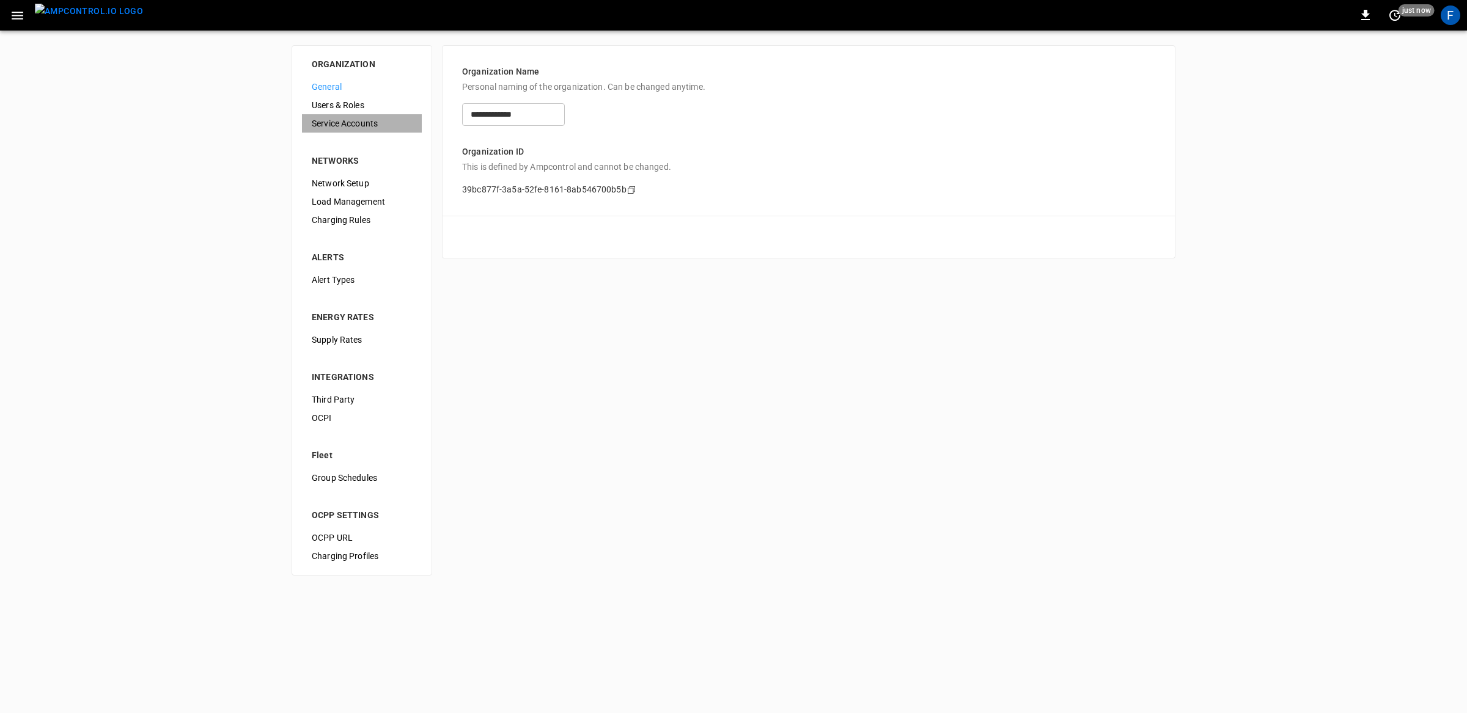
click at [346, 120] on span "Service Accounts" at bounding box center [362, 123] width 100 height 13
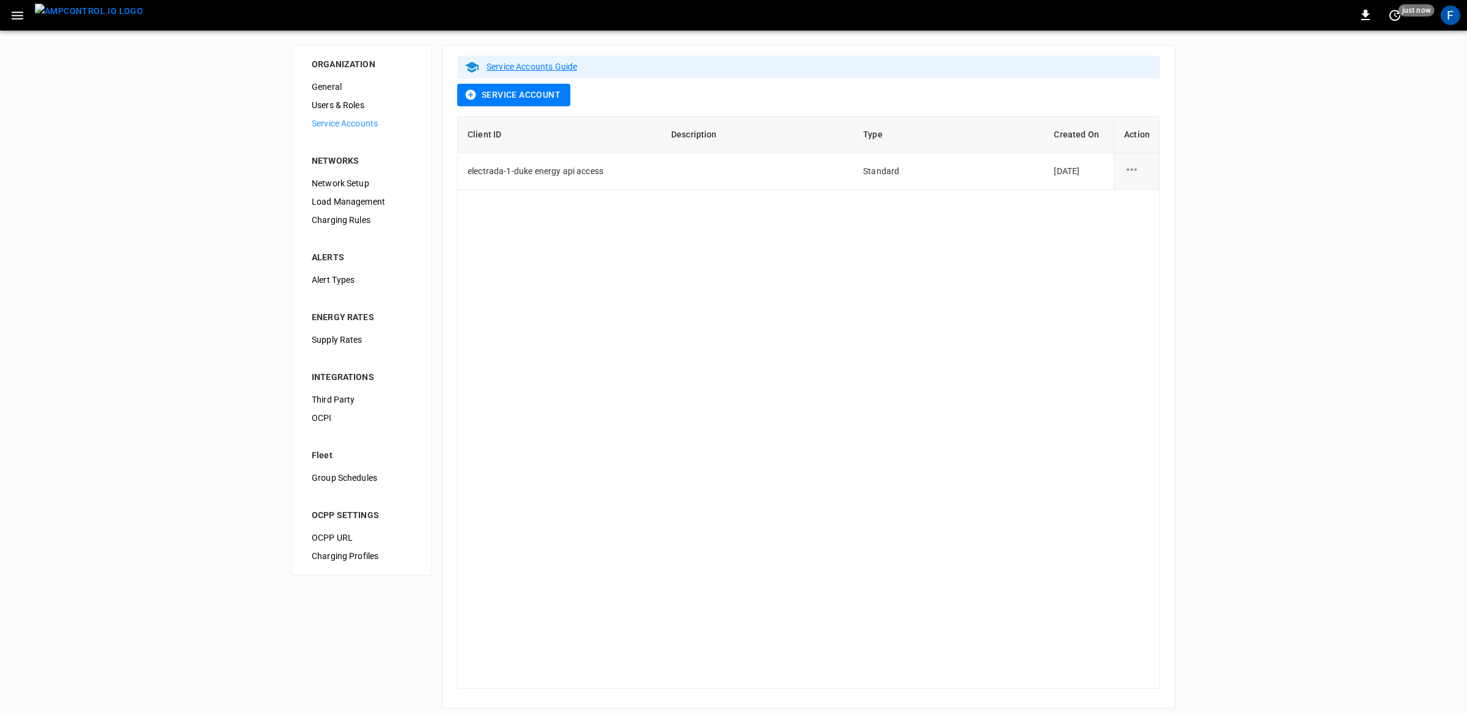
click at [549, 102] on button "Service Account" at bounding box center [513, 95] width 113 height 23
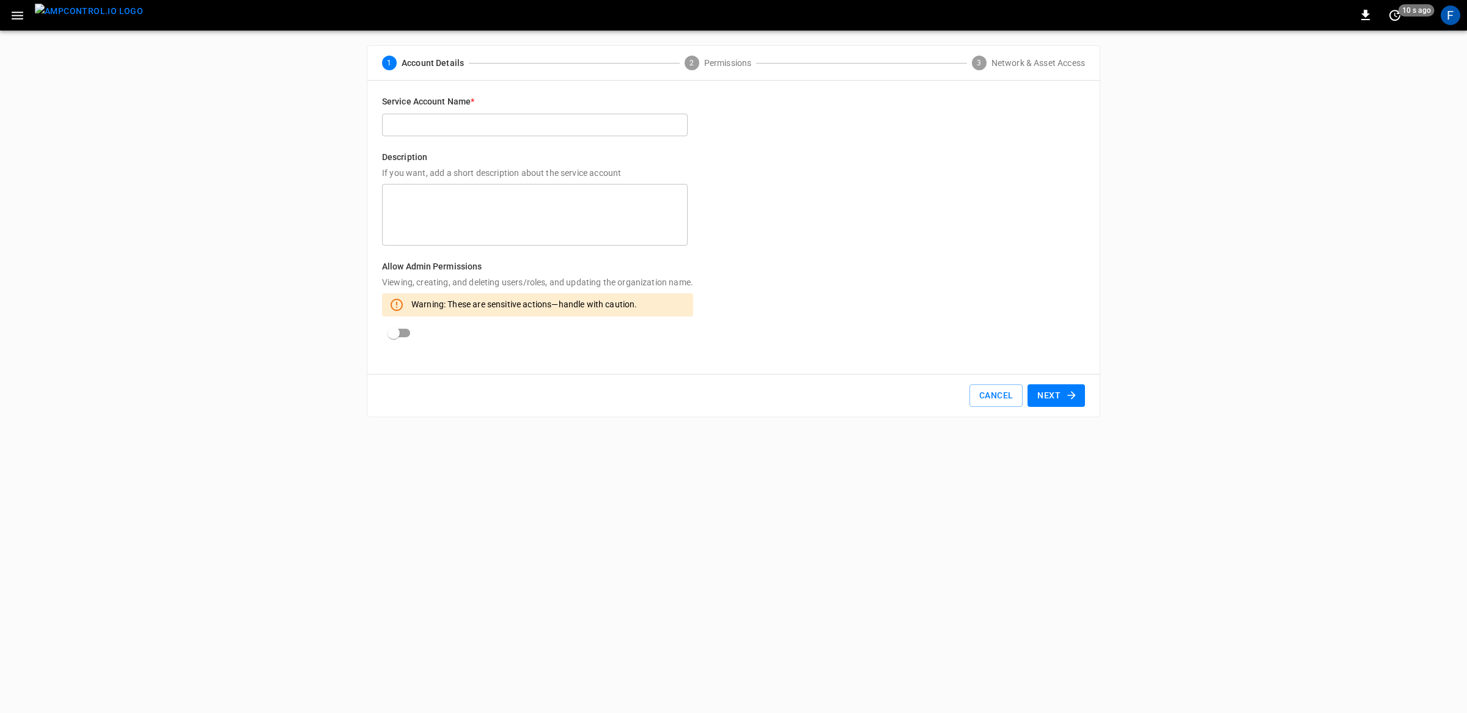
click at [610, 122] on input "text" at bounding box center [535, 125] width 306 height 23
type input "**********"
click at [420, 221] on textarea at bounding box center [534, 214] width 288 height 51
click at [1061, 397] on button "Next" at bounding box center [1055, 395] width 57 height 23
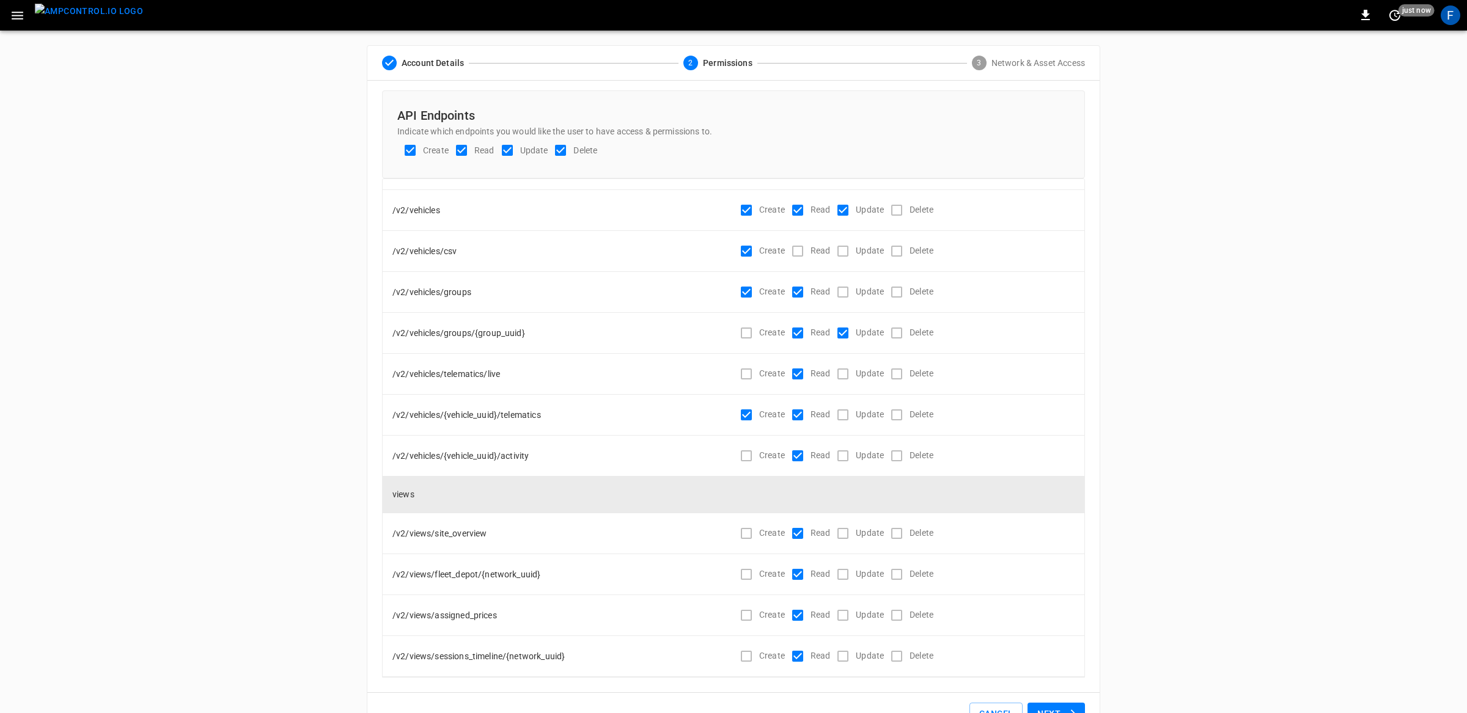
scroll to position [38, 0]
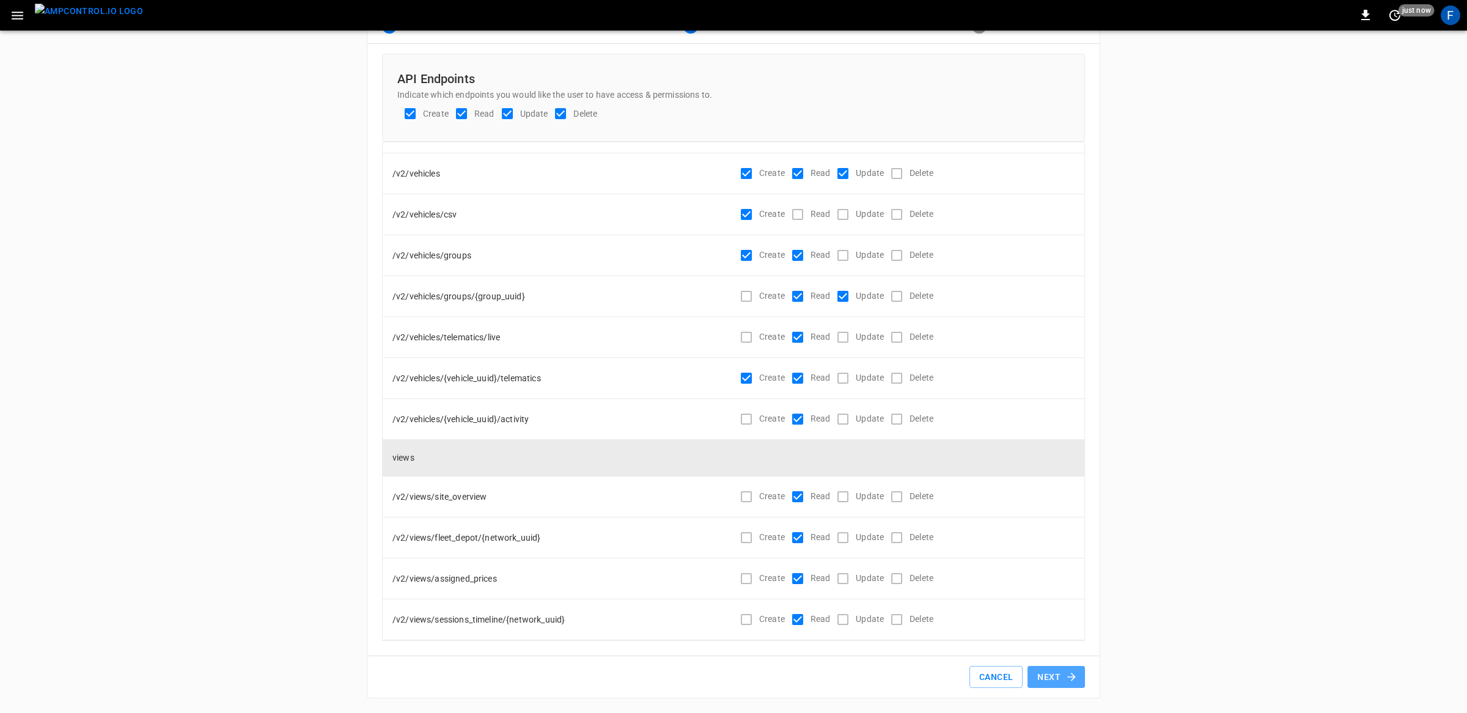
click at [1064, 678] on button "Next" at bounding box center [1055, 677] width 57 height 23
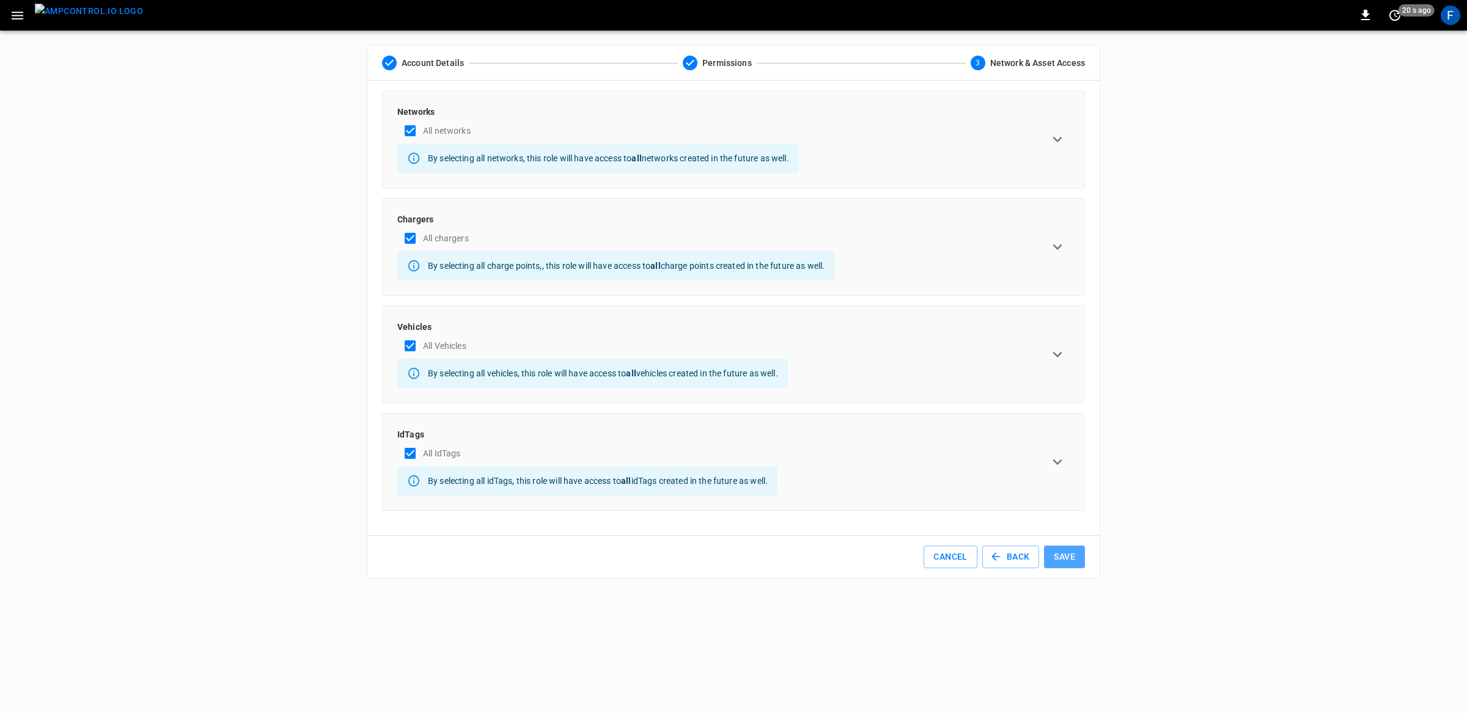
click at [1063, 564] on button "Save" at bounding box center [1064, 557] width 41 height 23
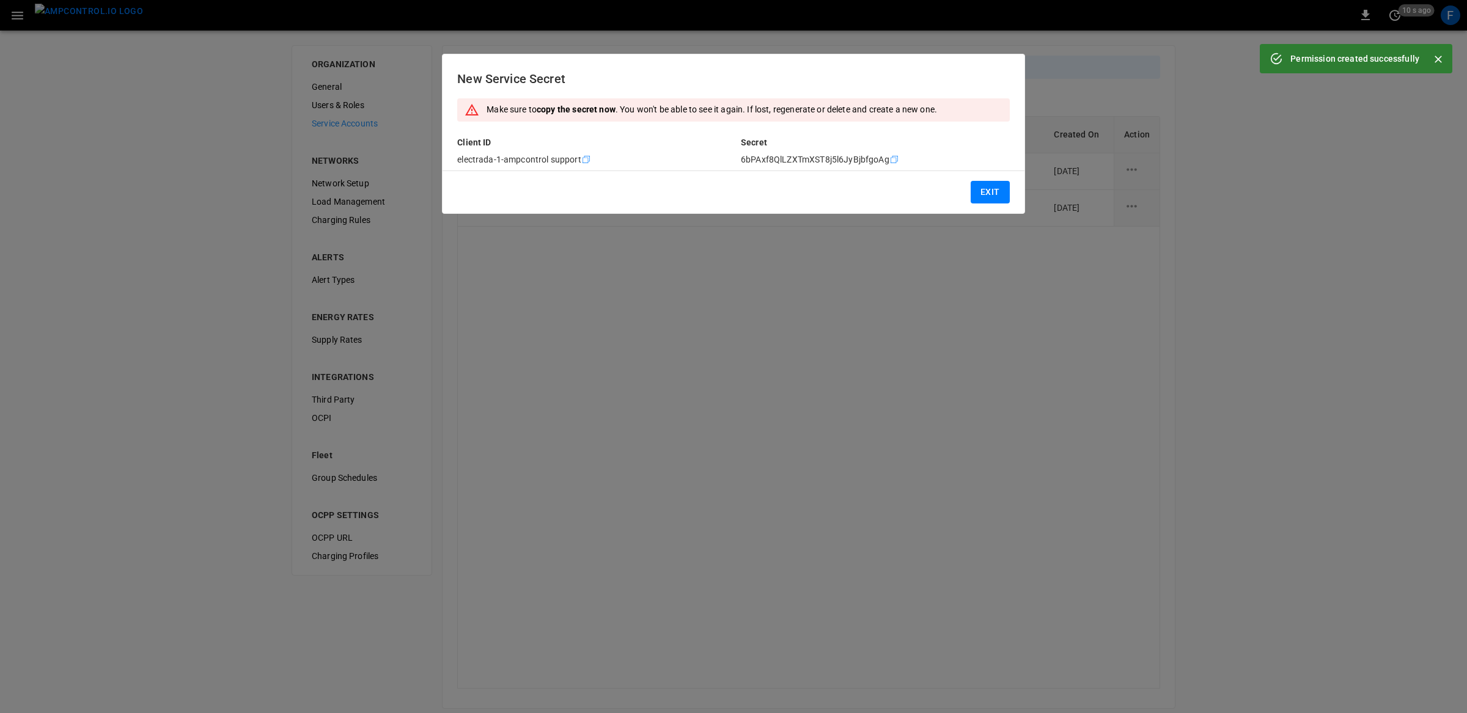
click at [585, 156] on icon "Copy" at bounding box center [586, 160] width 10 height 10
click at [590, 157] on icon "copy" at bounding box center [585, 159] width 7 height 7
click at [982, 194] on button "Exit" at bounding box center [989, 192] width 39 height 23
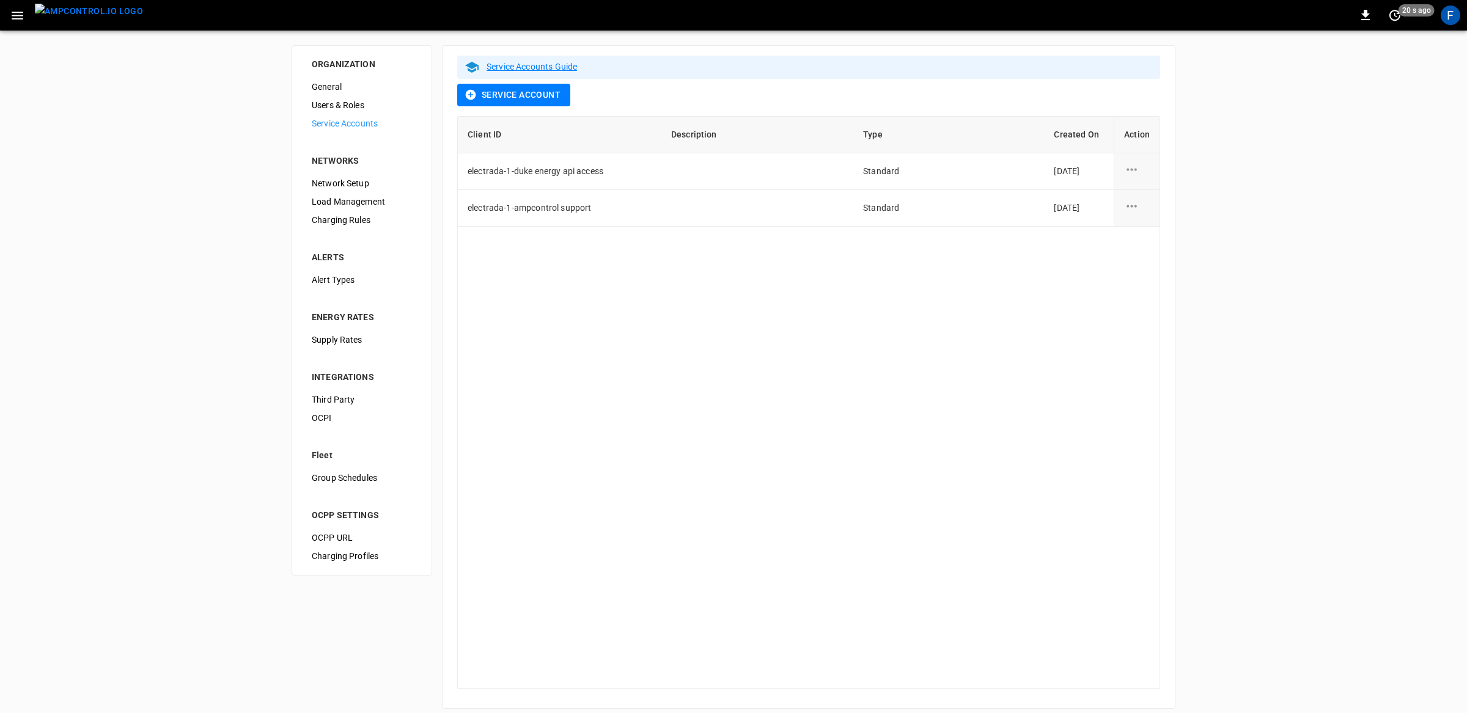
click at [95, 19] on img "menu" at bounding box center [89, 11] width 108 height 15
